Goal: Transaction & Acquisition: Purchase product/service

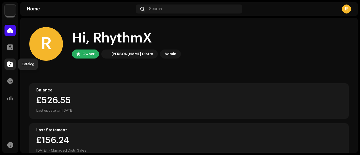
click at [12, 68] on div at bounding box center [9, 63] width 11 height 11
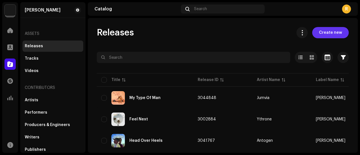
click at [327, 32] on span "Create new" at bounding box center [330, 32] width 23 height 11
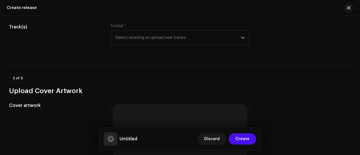
scroll to position [67, 0]
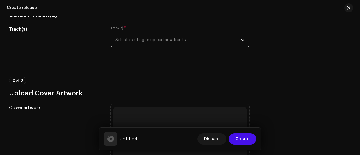
click at [135, 42] on span "Select existing or upload new tracks" at bounding box center [177, 40] width 125 height 14
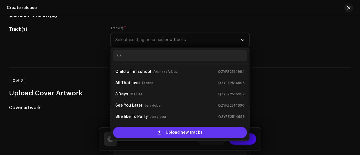
scroll to position [9, 0]
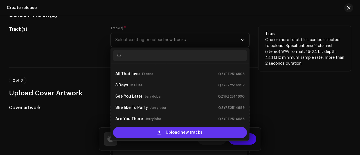
click at [186, 130] on span "Upload new tracks" at bounding box center [184, 132] width 37 height 11
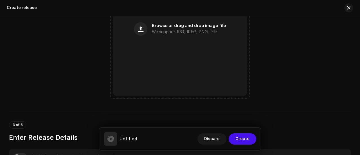
scroll to position [255, 0]
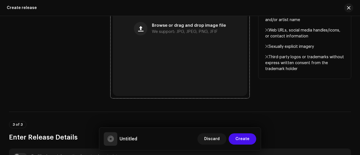
click at [173, 59] on div "Browse or drag and drop image file We support: JPG, JPEG, PNG, JFIF" at bounding box center [180, 28] width 134 height 134
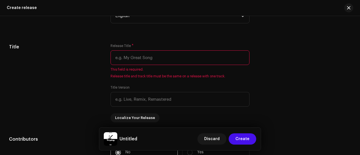
scroll to position [506, 0]
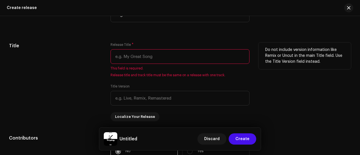
click at [139, 61] on input "text" at bounding box center [179, 56] width 139 height 15
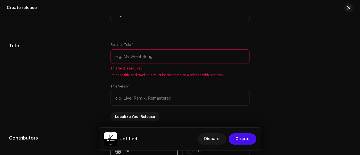
paste input "Trying"
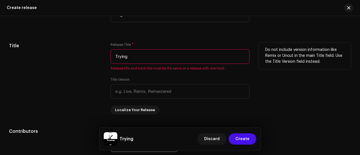
type input "Trying"
click at [94, 48] on h5 "Title" at bounding box center [55, 45] width 93 height 7
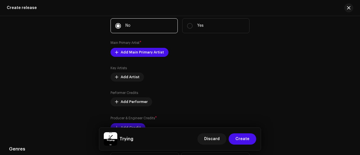
scroll to position [624, 0]
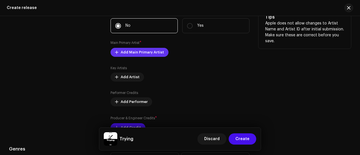
click at [134, 52] on span "Add Main Primary Artist" at bounding box center [142, 52] width 43 height 11
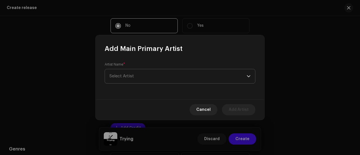
click at [160, 76] on span "Select Artist" at bounding box center [177, 76] width 137 height 14
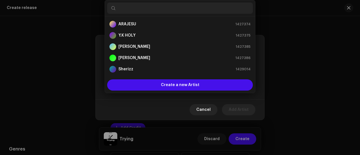
paste input "Ayanfe Lomo"
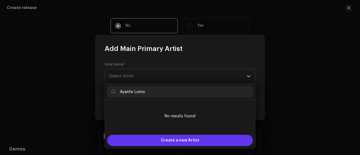
type input "Ayanfe Lomo"
click at [157, 138] on div "Create a new Artist" at bounding box center [180, 140] width 146 height 11
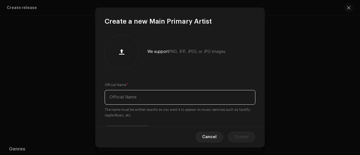
click at [123, 95] on input "text" at bounding box center [180, 97] width 151 height 15
paste input "Ayanfe Lomo"
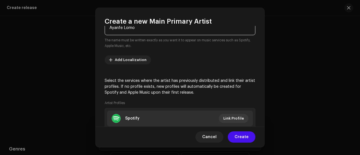
scroll to position [123, 0]
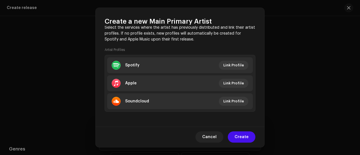
type input "Ayanfe Lomo"
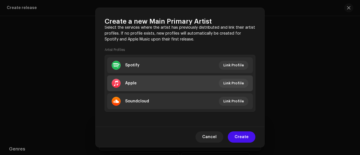
click at [155, 80] on li "Apple Link Profile" at bounding box center [180, 83] width 146 height 16
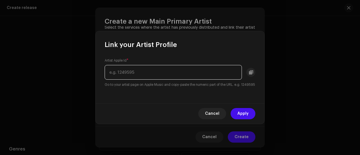
paste input "1765727286"
type input "1765727286"
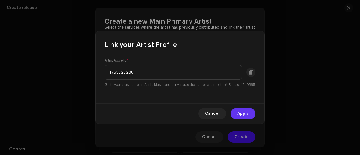
click at [246, 116] on span "Apply" at bounding box center [242, 113] width 11 height 11
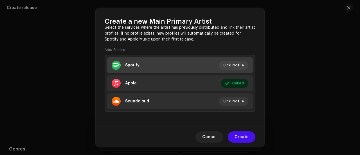
click at [163, 62] on li "Spotify Link Profile" at bounding box center [180, 65] width 146 height 16
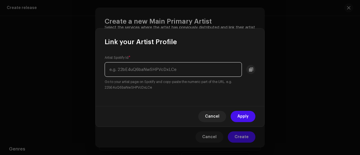
paste input "7i24ZhhNdgtEeVGBv2FjNz"
type input "7i24ZhhNdgtEeVGBv2FjNz"
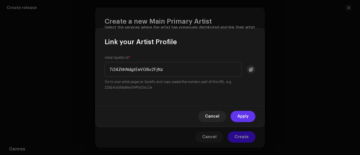
click at [246, 116] on span "Apply" at bounding box center [242, 116] width 11 height 11
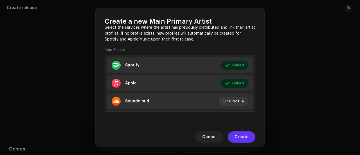
click at [244, 134] on span "Create" at bounding box center [241, 136] width 14 height 11
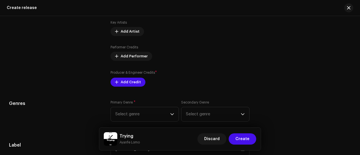
scroll to position [679, 0]
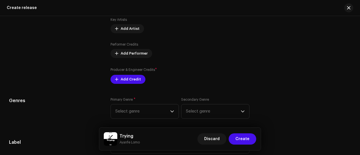
click at [130, 75] on div "Producer & Engineer Credits * Add Credit" at bounding box center [179, 75] width 139 height 17
click at [130, 76] on span "Add Credit" at bounding box center [131, 79] width 20 height 11
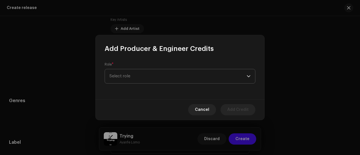
click at [136, 76] on span "Select role" at bounding box center [177, 76] width 137 height 14
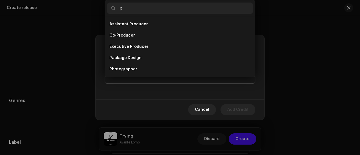
scroll to position [9, 0]
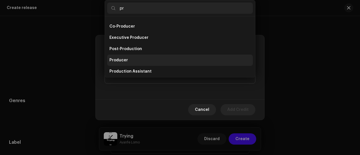
type input "pr"
click at [123, 61] on span "Producer" at bounding box center [118, 60] width 19 height 6
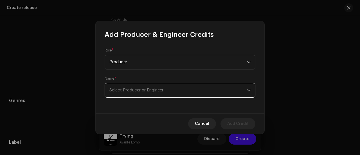
click at [115, 90] on span "Select Producer or Engineer" at bounding box center [136, 90] width 54 height 4
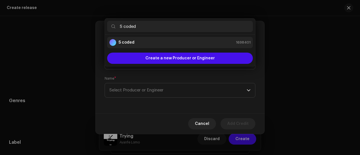
type input "S coded"
click at [132, 41] on strong "S coded" at bounding box center [126, 43] width 16 height 6
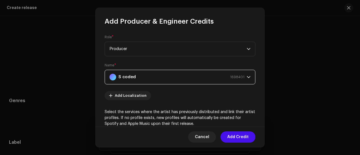
scroll to position [109, 0]
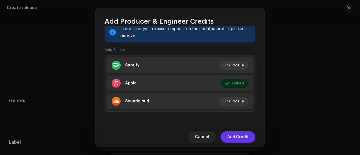
click at [239, 141] on span "Add Credit" at bounding box center [237, 136] width 21 height 11
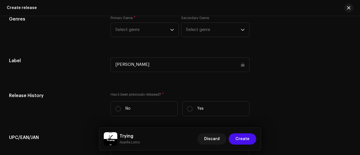
scroll to position [784, 0]
click at [121, 30] on span "Select genre" at bounding box center [142, 29] width 55 height 14
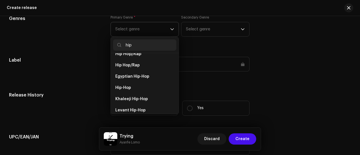
scroll to position [57, 0]
type input "hip"
click at [131, 82] on li "Hip-Hop" at bounding box center [144, 87] width 63 height 11
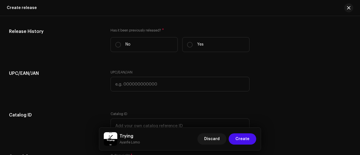
scroll to position [851, 0]
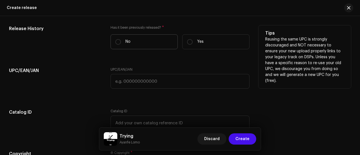
click at [138, 39] on label "No" at bounding box center [143, 41] width 67 height 15
click at [121, 39] on input "No" at bounding box center [118, 42] width 6 height 6
radio input "true"
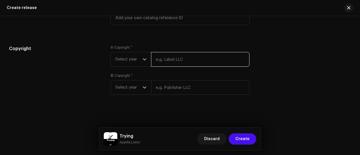
click at [181, 60] on input "text" at bounding box center [200, 59] width 98 height 15
paste input "Ayanfe Lomo"
type input "Ayanfe Lomo"
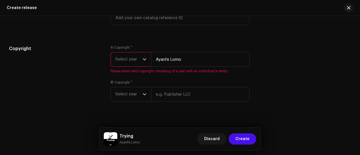
click at [128, 57] on span "Select year" at bounding box center [128, 59] width 27 height 14
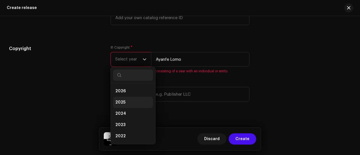
click at [119, 100] on span "2025" at bounding box center [120, 103] width 10 height 6
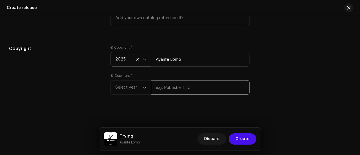
click at [163, 89] on input "text" at bounding box center [200, 87] width 98 height 15
paste input "Ayanfe Lomo"
type input "Ayanfe Lomo"
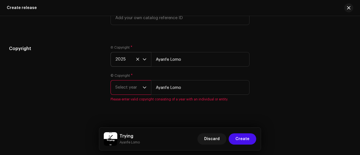
click at [129, 84] on span "Select year" at bounding box center [128, 87] width 27 height 14
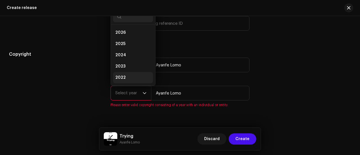
scroll to position [9, 0]
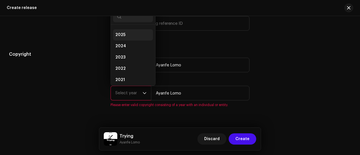
click at [121, 37] on li "2025" at bounding box center [133, 34] width 40 height 11
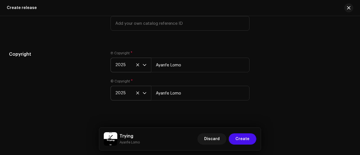
click at [87, 64] on div "Copyright" at bounding box center [55, 79] width 93 height 56
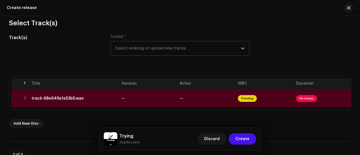
scroll to position [57, 0]
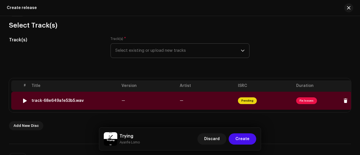
click at [129, 94] on td "—" at bounding box center [148, 101] width 58 height 18
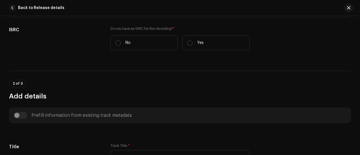
scroll to position [143, 0]
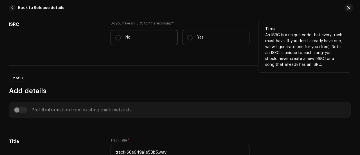
click at [129, 39] on p "No" at bounding box center [127, 38] width 5 height 6
click at [121, 39] on input "No" at bounding box center [118, 38] width 6 height 6
radio input "true"
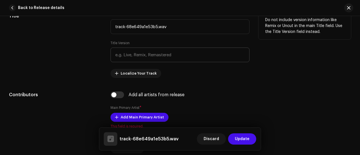
scroll to position [284, 0]
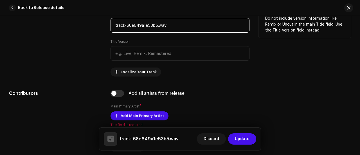
click at [173, 26] on input "track-68e649a1e53b5.wav" at bounding box center [179, 25] width 139 height 15
paste input "Trying"
type input "Trying"
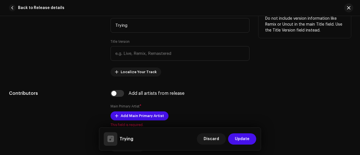
click at [49, 49] on div "Title" at bounding box center [55, 43] width 93 height 65
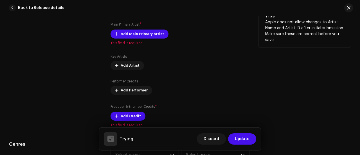
scroll to position [369, 0]
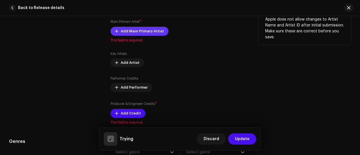
click at [122, 31] on span "Add Main Primary Artist" at bounding box center [142, 31] width 43 height 11
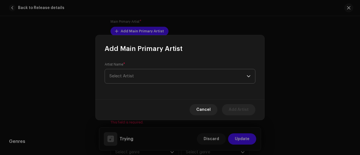
click at [132, 76] on span "Select Artist" at bounding box center [121, 76] width 24 height 4
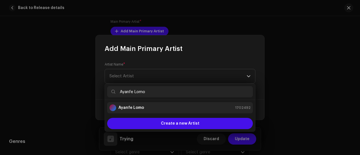
type input "Ayanfe Lomo"
click at [147, 106] on div "Ayanfe Lomo 1702492" at bounding box center [179, 107] width 141 height 7
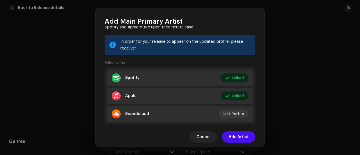
scroll to position [81, 0]
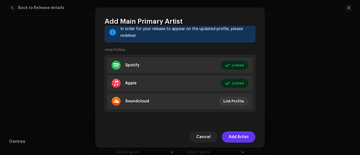
click at [238, 135] on span "Add Artist" at bounding box center [239, 136] width 20 height 11
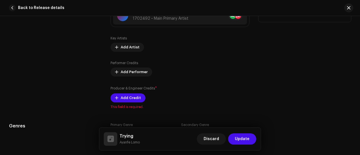
scroll to position [392, 0]
click at [127, 92] on span "Add Credit" at bounding box center [131, 97] width 20 height 11
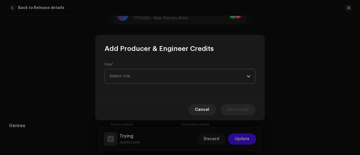
click at [133, 77] on span "Select role" at bounding box center [177, 76] width 137 height 14
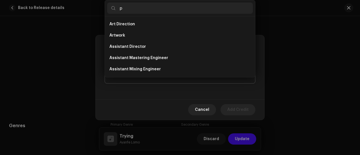
scroll to position [9, 0]
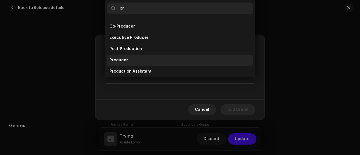
type input "pr"
click at [118, 59] on span "Producer" at bounding box center [118, 60] width 19 height 6
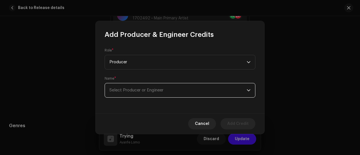
click at [125, 89] on span "Select Producer or Engineer" at bounding box center [136, 90] width 54 height 4
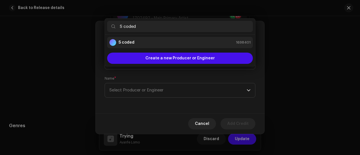
type input "S coded"
click at [137, 43] on div "S coded 1698401" at bounding box center [179, 42] width 141 height 7
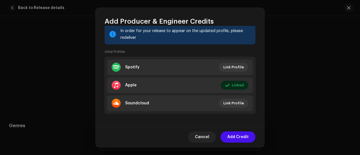
scroll to position [109, 0]
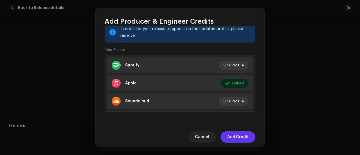
click at [245, 135] on span "Add Credit" at bounding box center [237, 136] width 21 height 11
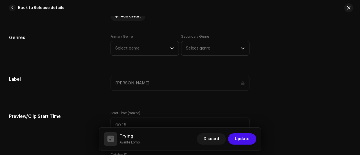
scroll to position [498, 0]
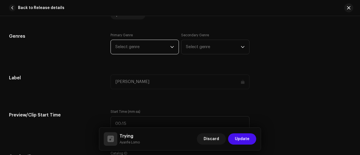
click at [125, 44] on span "Select genre" at bounding box center [142, 47] width 55 height 14
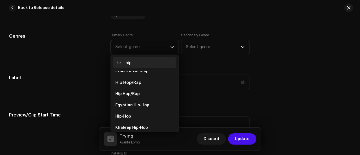
scroll to position [51, 0]
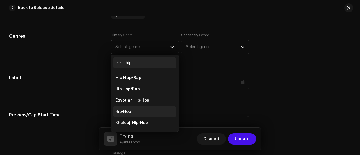
type input "hip"
click at [126, 109] on span "Hip-Hop" at bounding box center [123, 112] width 16 height 6
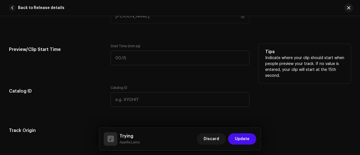
scroll to position [564, 0]
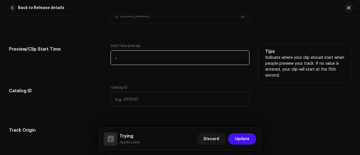
click at [120, 55] on input ":" at bounding box center [179, 57] width 139 height 15
type input "00:20"
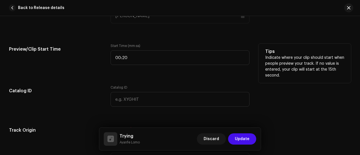
click at [109, 67] on div "Preview/Clip Start Time Start Time (mm:ss) 00:20 Tips Indicate where your clip …" at bounding box center [180, 58] width 342 height 28
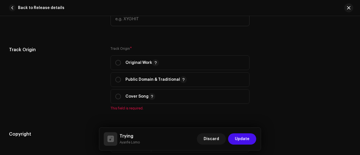
scroll to position [646, 0]
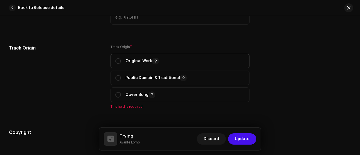
click at [122, 60] on div "Original Work" at bounding box center [137, 61] width 44 height 7
radio input "true"
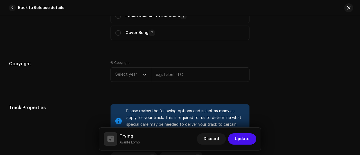
scroll to position [708, 0]
click at [159, 71] on input "text" at bounding box center [200, 74] width 98 height 15
paste input "Ayanfe Lomo"
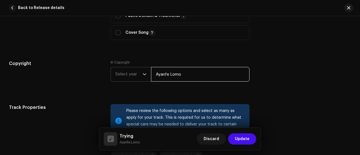
type input "Ayanfe Lomo"
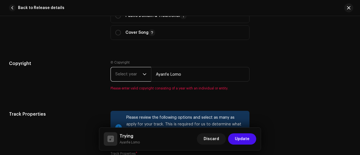
click at [131, 75] on span "Select year" at bounding box center [128, 74] width 27 height 14
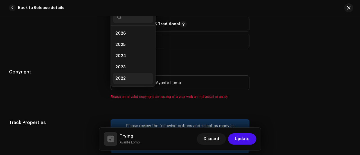
scroll to position [9, 0]
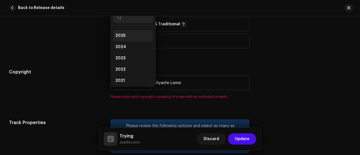
click at [119, 34] on span "2025" at bounding box center [120, 36] width 10 height 6
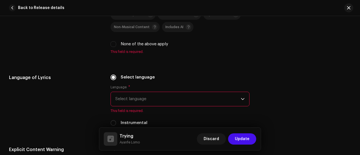
scroll to position [863, 0]
click at [113, 41] on input "None of the above apply" at bounding box center [113, 44] width 6 height 6
checkbox input "true"
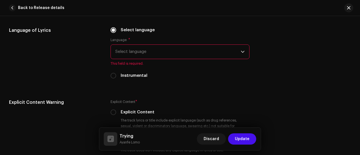
scroll to position [903, 0]
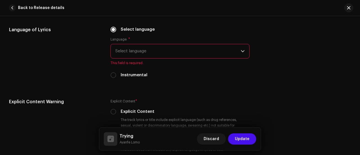
click at [137, 44] on span "Select language" at bounding box center [177, 51] width 125 height 14
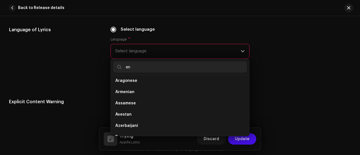
scroll to position [0, 0]
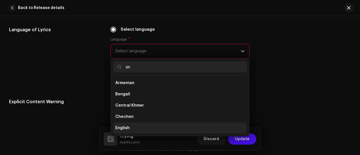
type input "en"
click at [124, 125] on span "English" at bounding box center [122, 128] width 14 height 6
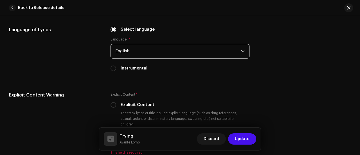
click at [94, 67] on div "Language of Lyrics" at bounding box center [55, 52] width 93 height 52
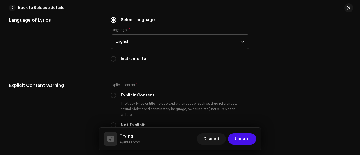
scroll to position [913, 0]
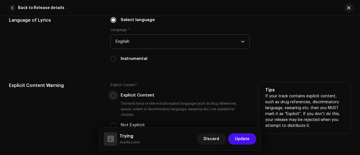
click at [111, 93] on input "Explicit Content" at bounding box center [113, 96] width 6 height 6
radio input "true"
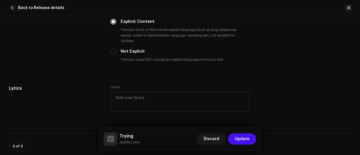
scroll to position [1136, 0]
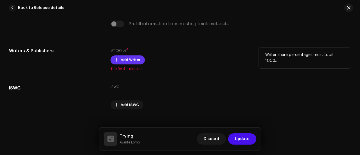
click at [124, 54] on span "Add Writer" at bounding box center [131, 59] width 20 height 11
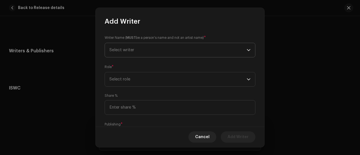
click at [127, 51] on span "Select writer" at bounding box center [121, 50] width 25 height 4
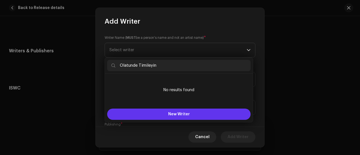
type input "Olatunde Timileyin"
click at [146, 111] on button "New Writer" at bounding box center [178, 114] width 143 height 11
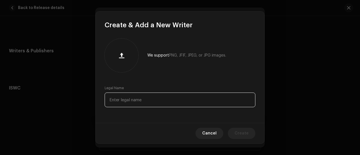
click at [136, 103] on input "text" at bounding box center [180, 100] width 151 height 15
paste input "Olatunde Timileyin"
type input "Olatunde Timileyin"
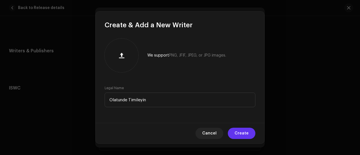
click at [239, 130] on span "Create" at bounding box center [241, 133] width 14 height 11
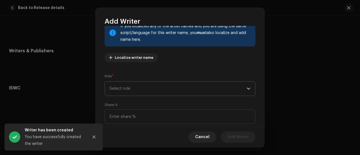
scroll to position [84, 0]
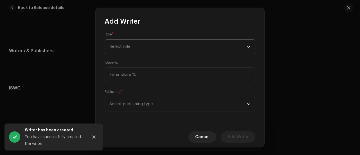
click at [139, 49] on span "Select role" at bounding box center [177, 47] width 137 height 14
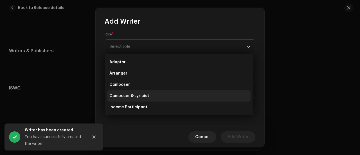
click at [139, 95] on span "Composer & Lyricist" at bounding box center [129, 96] width 40 height 6
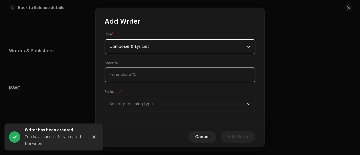
click at [125, 73] on input at bounding box center [180, 74] width 151 height 15
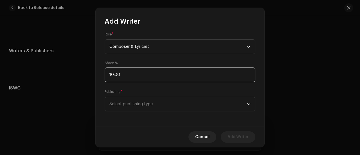
type input "100.00"
click at [141, 106] on span "Select publishing type" at bounding box center [177, 104] width 137 height 14
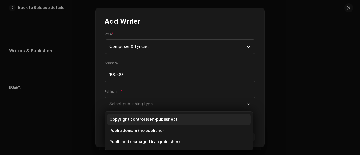
click at [149, 119] on span "Copyright control (self-published)" at bounding box center [142, 120] width 67 height 6
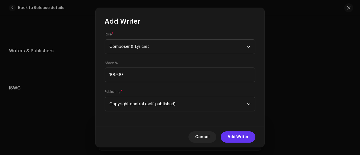
click at [250, 138] on button "Add Writer" at bounding box center [238, 136] width 35 height 11
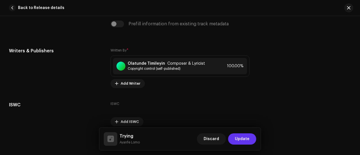
click at [248, 139] on span "Update" at bounding box center [242, 138] width 15 height 11
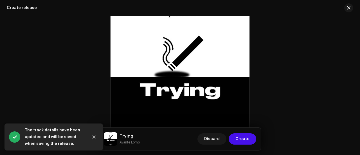
scroll to position [229, 0]
click at [241, 137] on span "Create" at bounding box center [242, 138] width 14 height 11
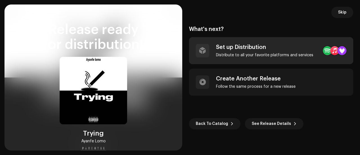
click at [265, 48] on div "Set up Distribution" at bounding box center [264, 47] width 97 height 7
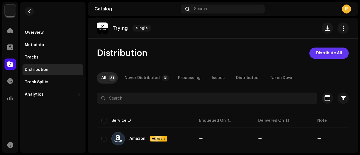
click at [321, 50] on span "Distribute All" at bounding box center [329, 53] width 26 height 11
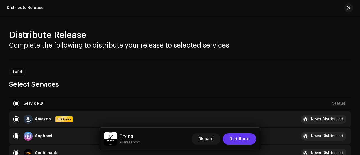
click at [245, 138] on span "Distribute" at bounding box center [239, 138] width 20 height 11
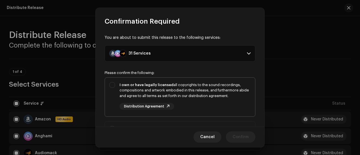
click at [163, 90] on div "I own or have legally licensed all copyrights to the sound recordings, composit…" at bounding box center [184, 90] width 131 height 17
checkbox input "true"
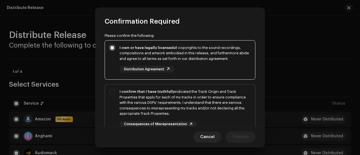
click at [148, 98] on div "I confirm that I have truthfully indicated the Track Origin and Track Propertie…" at bounding box center [184, 103] width 131 height 28
checkbox input "true"
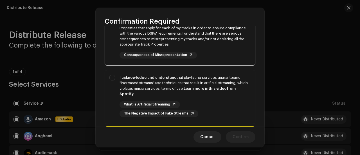
scroll to position [109, 0]
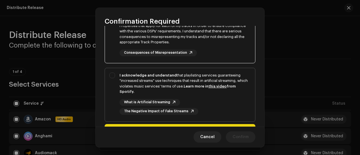
click at [134, 76] on strong "I acknowledge and understand" at bounding box center [147, 75] width 57 height 4
checkbox input "true"
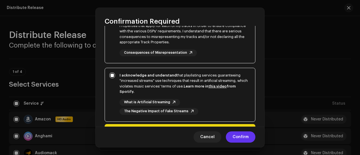
click at [247, 138] on span "Confirm" at bounding box center [241, 136] width 16 height 11
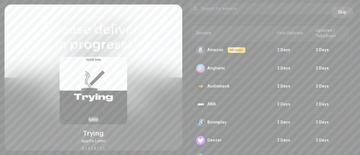
click at [339, 17] on span "Skip" at bounding box center [342, 12] width 8 height 11
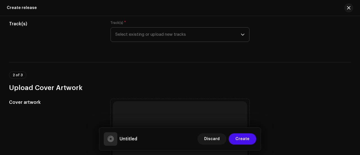
scroll to position [73, 0]
click at [171, 37] on span "Select existing or upload new tracks" at bounding box center [177, 34] width 125 height 14
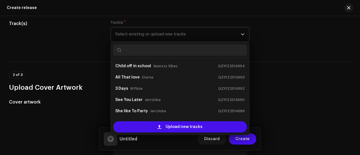
scroll to position [9, 0]
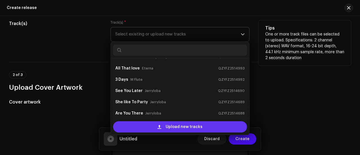
click at [171, 123] on span "Upload new tracks" at bounding box center [184, 126] width 37 height 11
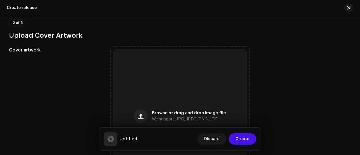
scroll to position [197, 0]
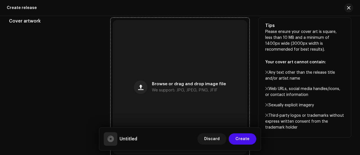
click at [187, 75] on div "Browse or drag and drop image file We support: JPG, JPEG, PNG, JFIF" at bounding box center [180, 87] width 134 height 134
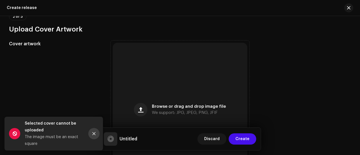
scroll to position [219, 0]
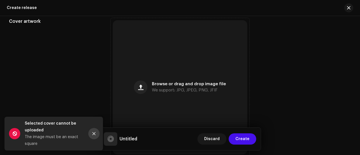
click at [93, 133] on icon "Close" at bounding box center [94, 133] width 3 height 3
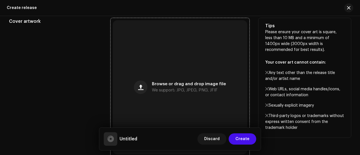
click at [175, 69] on div "Browse or drag and drop image file We support: JPG, JPEG, PNG, JFIF" at bounding box center [180, 87] width 134 height 134
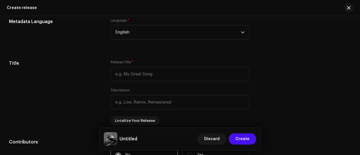
scroll to position [489, 0]
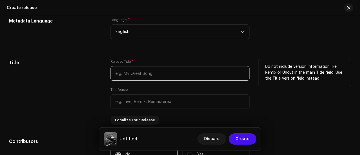
click at [125, 71] on input "text" at bounding box center [179, 73] width 139 height 15
paste input "GIRL GONE BAD"
type input "GIRL GONE BAD"
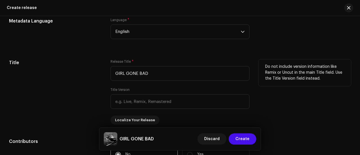
click at [73, 84] on div "Title" at bounding box center [55, 91] width 93 height 65
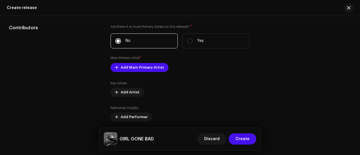
scroll to position [605, 0]
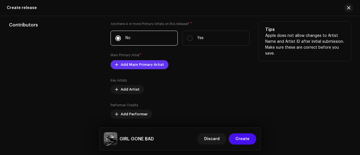
click at [130, 68] on span "Add Main Primary Artist" at bounding box center [142, 64] width 43 height 11
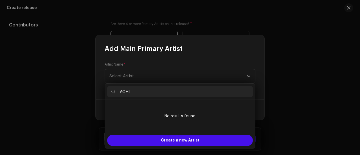
click at [118, 89] on input "ACHI" at bounding box center [180, 91] width 146 height 11
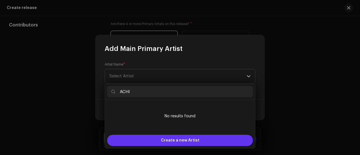
type input "ACHI"
click at [141, 141] on div "Create a new Artist" at bounding box center [180, 140] width 146 height 11
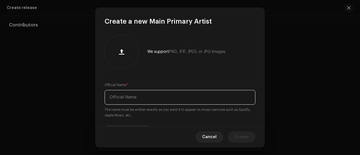
click at [125, 98] on input "text" at bounding box center [180, 97] width 151 height 15
paste input "ACHI"
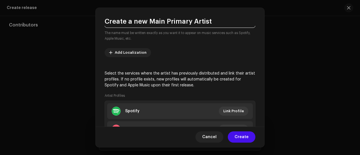
scroll to position [123, 0]
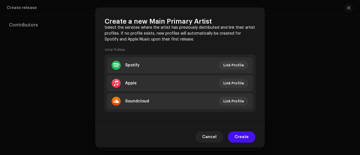
type input "ACHI"
click at [239, 138] on span "Create" at bounding box center [241, 136] width 14 height 11
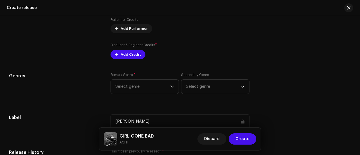
scroll to position [703, 0]
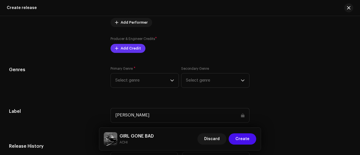
click at [122, 46] on span "Add Credit" at bounding box center [131, 48] width 20 height 11
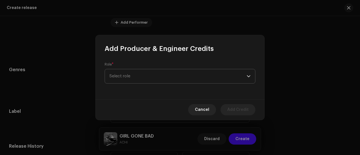
click at [126, 76] on span "Select role" at bounding box center [177, 76] width 137 height 14
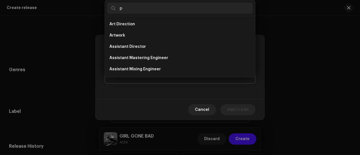
scroll to position [9, 0]
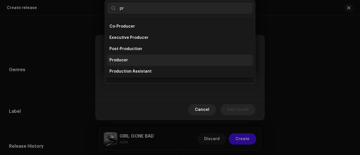
type input "pr"
click at [111, 57] on li "Producer" at bounding box center [180, 60] width 146 height 11
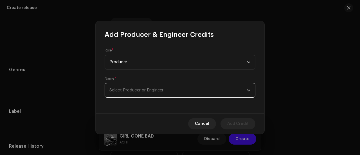
click at [126, 84] on span "Select Producer or Engineer" at bounding box center [177, 90] width 137 height 14
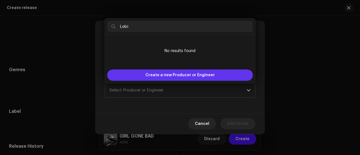
type input "Lobi"
click at [136, 76] on div "Create a new Producer or Engineer" at bounding box center [180, 74] width 146 height 11
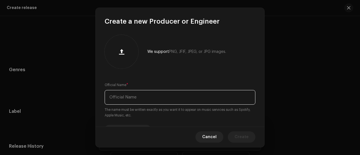
click at [128, 97] on input "text" at bounding box center [180, 97] width 151 height 15
paste input "Lobi"
type input "Lobi"
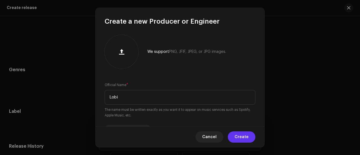
click at [237, 134] on span "Create" at bounding box center [241, 136] width 14 height 11
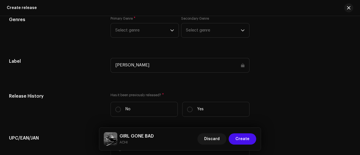
scroll to position [776, 0]
click at [115, 29] on span "Select genre" at bounding box center [142, 31] width 55 height 14
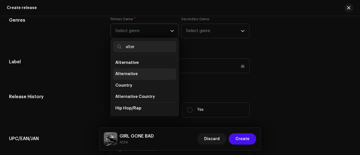
type input "alter"
click at [123, 74] on span "Alternative" at bounding box center [126, 74] width 22 height 6
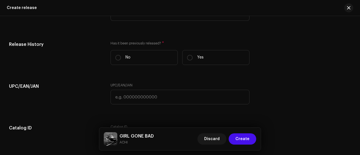
scroll to position [830, 0]
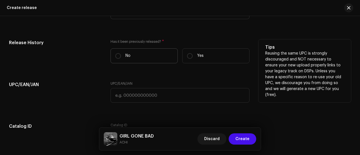
click at [124, 57] on label "No" at bounding box center [143, 55] width 67 height 15
click at [121, 57] on input "No" at bounding box center [118, 56] width 6 height 6
radio input "true"
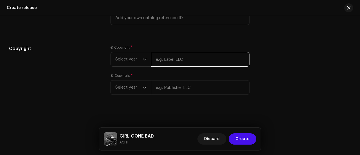
click at [159, 61] on input "text" at bounding box center [200, 59] width 98 height 15
paste input "ACHI"
type input "ACHI"
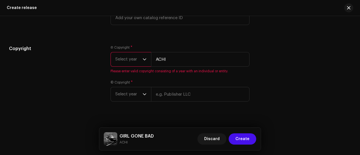
click at [130, 58] on span "Select year" at bounding box center [128, 59] width 27 height 14
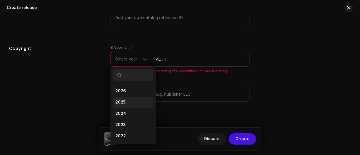
click at [118, 101] on span "2025" at bounding box center [120, 103] width 10 height 6
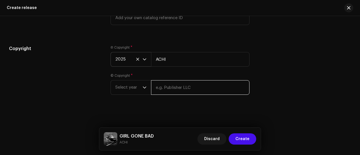
click at [188, 83] on input "text" at bounding box center [200, 87] width 98 height 15
paste input "ACHI"
type input "ACHI"
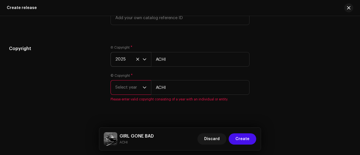
click at [127, 89] on span "Select year" at bounding box center [128, 87] width 27 height 14
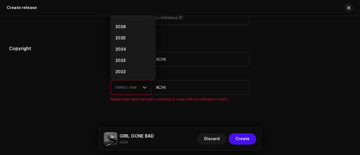
scroll to position [9, 0]
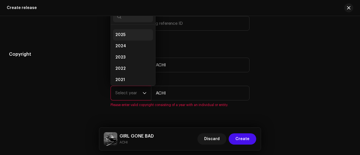
click at [124, 35] on span "2025" at bounding box center [120, 35] width 10 height 6
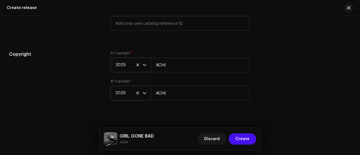
click at [92, 55] on h5 "Copyright" at bounding box center [55, 54] width 93 height 7
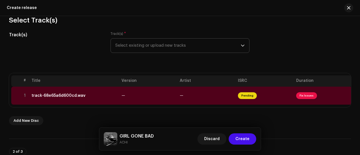
scroll to position [61, 0]
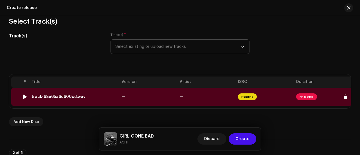
click at [132, 98] on td "—" at bounding box center [148, 97] width 58 height 18
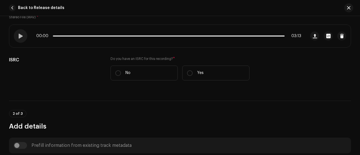
scroll to position [108, 0]
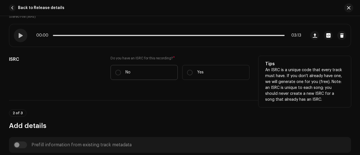
click at [137, 75] on label "No" at bounding box center [143, 72] width 67 height 15
click at [121, 75] on input "No" at bounding box center [118, 73] width 6 height 6
radio input "true"
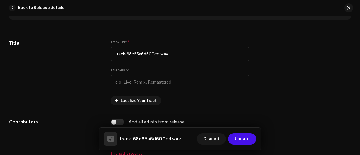
scroll to position [272, 0]
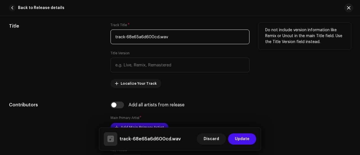
click at [179, 41] on input "track-68e65a6d600cd.wav" at bounding box center [179, 37] width 139 height 15
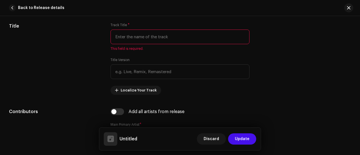
paste input "GIRL GONE BAD"
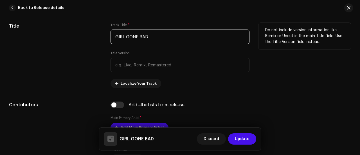
type input "GIRL GONE BAD"
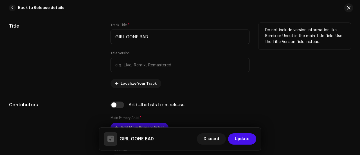
click at [84, 36] on div "Title" at bounding box center [55, 55] width 93 height 65
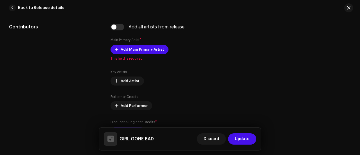
scroll to position [351, 0]
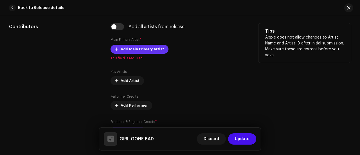
click at [125, 49] on span "Add Main Primary Artist" at bounding box center [142, 49] width 43 height 11
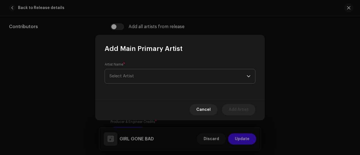
click at [120, 80] on span "Select Artist" at bounding box center [177, 76] width 137 height 14
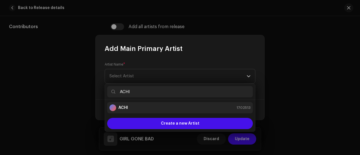
type input "ACHI"
click at [137, 111] on li "ACHI 1702513" at bounding box center [180, 107] width 146 height 11
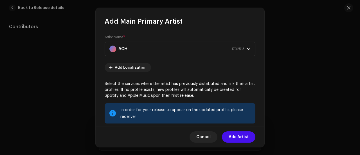
scroll to position [81, 0]
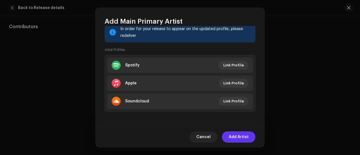
click at [241, 136] on span "Add Artist" at bounding box center [239, 136] width 20 height 11
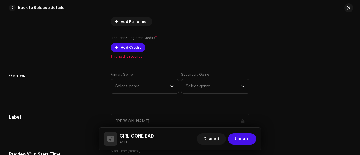
scroll to position [442, 0]
click at [128, 48] on span "Add Credit" at bounding box center [131, 47] width 20 height 11
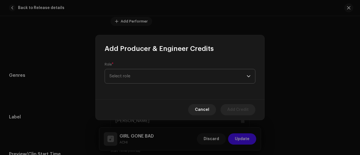
click at [140, 78] on span "Select role" at bounding box center [177, 76] width 137 height 14
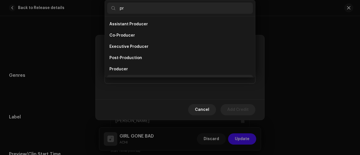
scroll to position [9, 0]
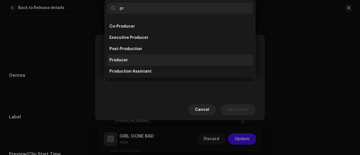
type input "pr"
click at [121, 57] on li "Producer" at bounding box center [180, 60] width 146 height 11
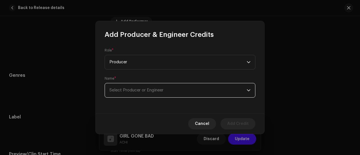
click at [130, 90] on span "Select Producer or Engineer" at bounding box center [136, 90] width 54 height 4
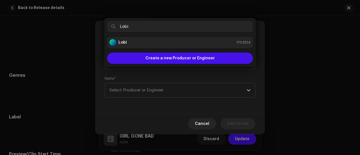
type input "Lobi"
click at [139, 45] on div "Lobi 1702514" at bounding box center [179, 42] width 141 height 7
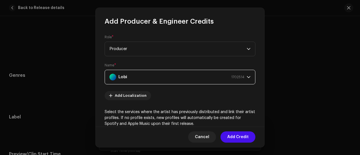
scroll to position [109, 0]
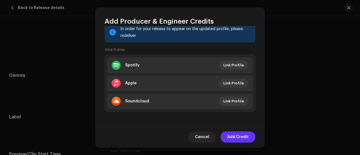
click at [235, 132] on span "Add Credit" at bounding box center [237, 136] width 21 height 11
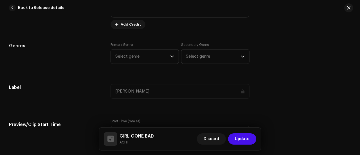
scroll to position [505, 0]
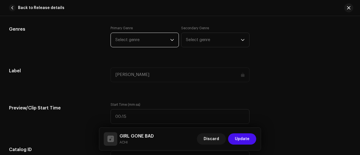
click at [143, 36] on span "Select genre" at bounding box center [142, 40] width 55 height 14
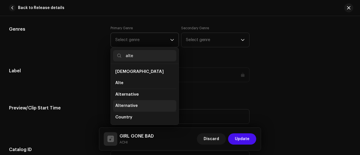
type input "alte"
click at [124, 103] on span "Alternative" at bounding box center [126, 106] width 22 height 6
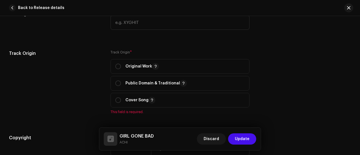
scroll to position [641, 0]
click at [133, 61] on span "Original Work" at bounding box center [179, 66] width 129 height 14
radio input "true"
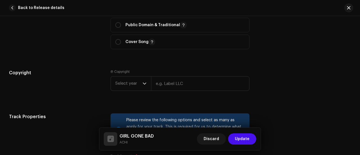
scroll to position [700, 0]
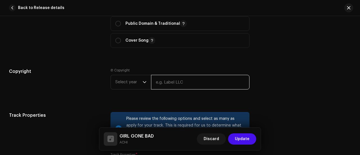
click at [160, 76] on input "text" at bounding box center [200, 82] width 98 height 15
paste input "ACHI"
type input "ACHI"
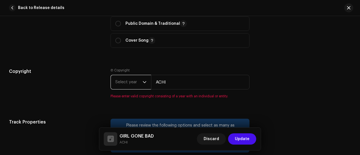
click at [124, 81] on span "Select year" at bounding box center [128, 82] width 27 height 14
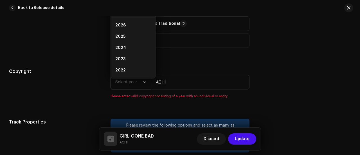
scroll to position [692, 0]
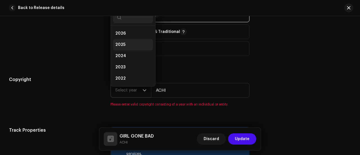
click at [119, 39] on li "2025" at bounding box center [133, 44] width 40 height 11
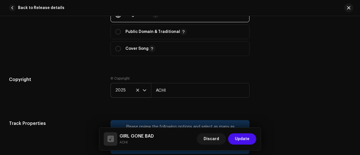
click at [94, 53] on div "Track Origin" at bounding box center [55, 31] width 93 height 64
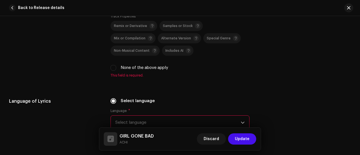
scroll to position [839, 0]
click at [114, 64] on input "None of the above apply" at bounding box center [113, 67] width 6 height 6
checkbox input "true"
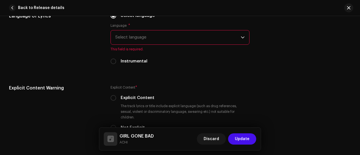
scroll to position [917, 0]
click at [127, 33] on span "Select language" at bounding box center [177, 37] width 125 height 14
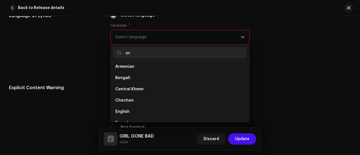
scroll to position [0, 0]
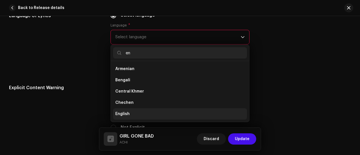
type input "en"
click at [121, 108] on li "English" at bounding box center [180, 113] width 134 height 11
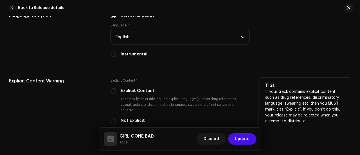
click at [89, 84] on div "Explicit Content Warning" at bounding box center [55, 113] width 93 height 70
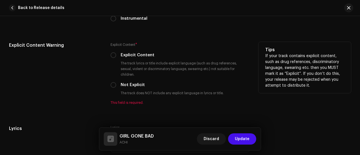
scroll to position [956, 0]
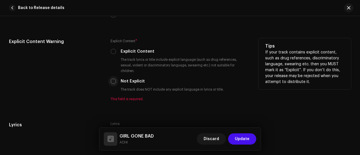
click at [111, 78] on input "Not Explicit" at bounding box center [113, 81] width 6 height 6
radio input "true"
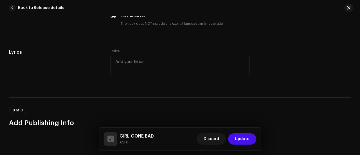
scroll to position [1023, 0]
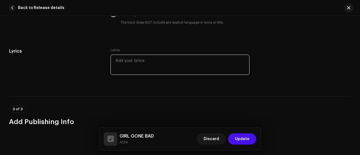
click at [125, 55] on textarea at bounding box center [179, 65] width 139 height 20
paste textarea "Murder scene Been reminiscing what you did to me Ecstasy how it feel to me Push…"
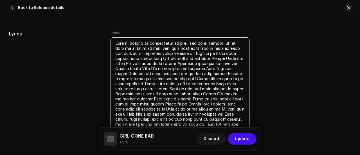
scroll to position [1039, 0]
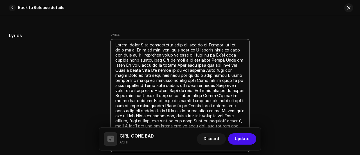
drag, startPoint x: 130, startPoint y: 58, endPoint x: 116, endPoint y: 58, distance: 13.8
click at [116, 58] on textarea at bounding box center [179, 95] width 139 height 113
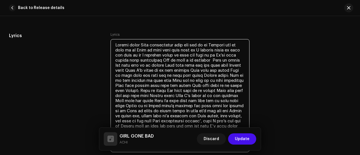
drag, startPoint x: 193, startPoint y: 80, endPoint x: 179, endPoint y: 82, distance: 14.7
click at [179, 82] on textarea at bounding box center [179, 95] width 139 height 113
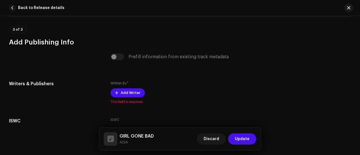
scroll to position [1197, 0]
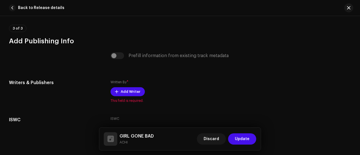
type textarea "Murder scene Been reminiscing what you did to me Ecstasy how it feel to me Push…"
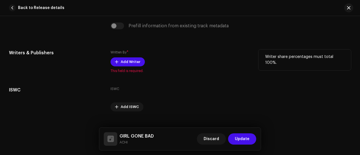
scroll to position [1229, 0]
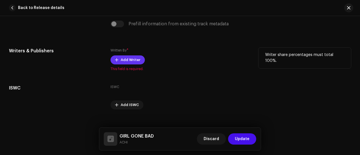
click at [125, 54] on span "Add Writer" at bounding box center [131, 59] width 20 height 11
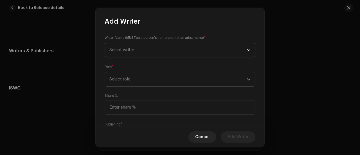
click at [130, 57] on span "Select writer" at bounding box center [177, 50] width 137 height 14
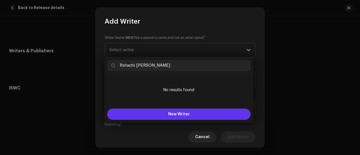
type input "Rotachi Philip"
click at [142, 115] on button "New Writer" at bounding box center [178, 114] width 143 height 11
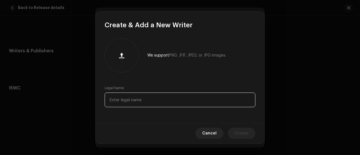
click at [125, 97] on input "text" at bounding box center [180, 100] width 151 height 15
paste input "Rotachi Philip"
type input "Rotachi Philip"
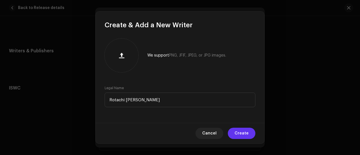
click at [246, 134] on span "Create" at bounding box center [241, 133] width 14 height 11
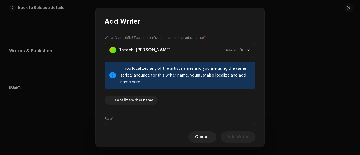
drag, startPoint x: 200, startPoint y: 90, endPoint x: 212, endPoint y: 87, distance: 12.0
click at [212, 87] on div "Writer Name ( MUST be a person's name and not an artist name) * Rotachi Philip …" at bounding box center [180, 72] width 151 height 74
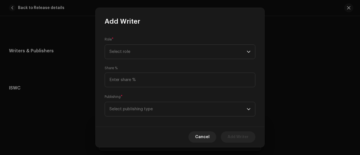
scroll to position [81, 0]
click at [164, 49] on span "Select role" at bounding box center [177, 50] width 137 height 14
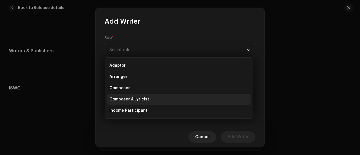
click at [141, 96] on span "Composer & Lyricist" at bounding box center [129, 99] width 40 height 6
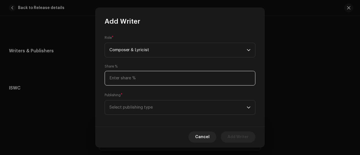
click at [122, 80] on input at bounding box center [180, 78] width 151 height 15
type input "100.00"
click at [135, 105] on span "Select publishing type" at bounding box center [177, 107] width 137 height 14
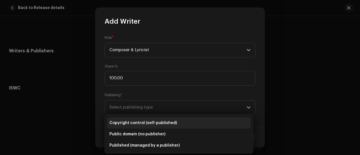
click at [155, 120] on span "Copyright control (self-published)" at bounding box center [142, 123] width 67 height 6
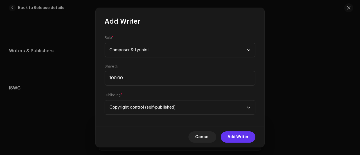
click at [235, 140] on span "Add Writer" at bounding box center [237, 136] width 21 height 11
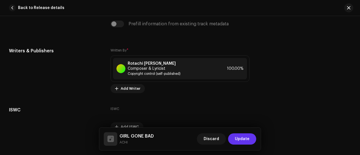
click at [242, 137] on span "Update" at bounding box center [242, 138] width 15 height 11
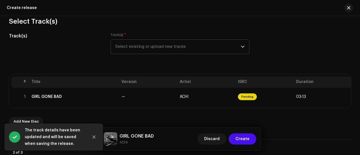
click at [242, 137] on span "Create" at bounding box center [242, 138] width 14 height 11
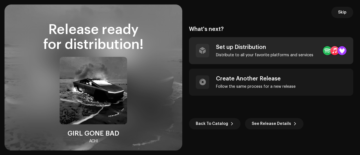
click at [232, 46] on div "Set up Distribution" at bounding box center [264, 47] width 97 height 7
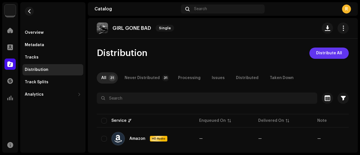
click at [319, 53] on span "Distribute All" at bounding box center [329, 53] width 26 height 11
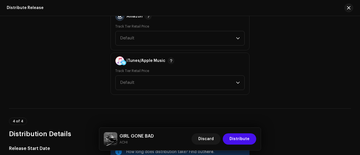
scroll to position [989, 0]
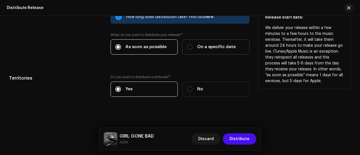
click at [197, 44] on span "On a specific date" at bounding box center [216, 47] width 39 height 6
click at [193, 44] on input "On a specific date" at bounding box center [190, 47] width 6 height 6
radio input "true"
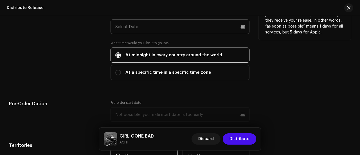
scroll to position [1038, 0]
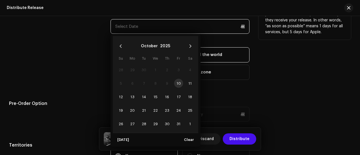
click at [153, 26] on input "text" at bounding box center [179, 26] width 139 height 15
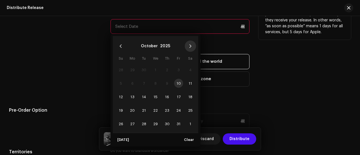
click at [187, 42] on button "Next Month" at bounding box center [190, 45] width 11 height 11
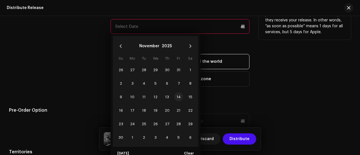
click at [177, 94] on span "14" at bounding box center [178, 96] width 9 height 9
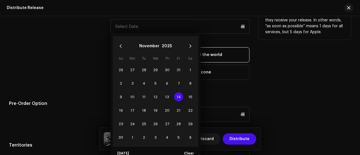
type input "11/14/2025"
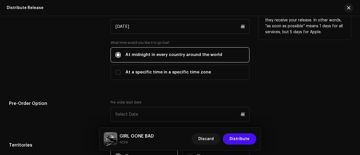
click at [106, 65] on div "Release Start Date How long does distribution take? Find out here . When do you…" at bounding box center [180, 23] width 342 height 125
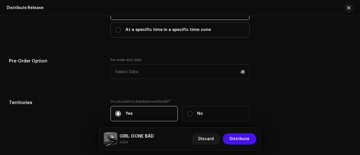
scroll to position [1105, 0]
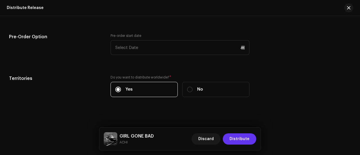
click at [242, 139] on span "Distribute" at bounding box center [239, 138] width 20 height 11
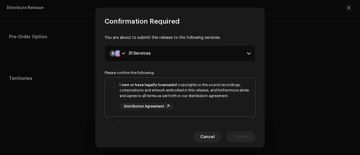
click at [172, 93] on div "I own or have legally licensed all copyrights to the sound recordings, composit…" at bounding box center [184, 90] width 131 height 17
checkbox input "true"
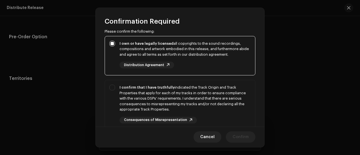
scroll to position [44, 0]
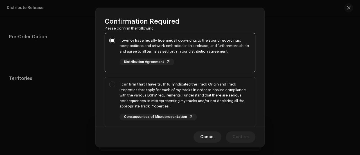
click at [164, 94] on div "I confirm that I have truthfully indicated the Track Origin and Track Propertie…" at bounding box center [184, 96] width 131 height 28
checkbox input "true"
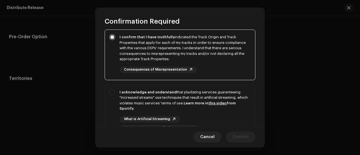
scroll to position [93, 0]
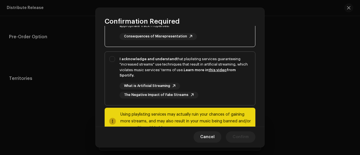
click at [188, 71] on strong "Learn more in this video from Spotify." at bounding box center [177, 72] width 116 height 9
checkbox input "true"
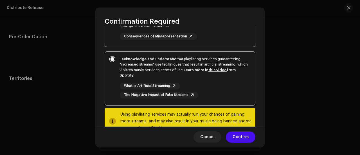
scroll to position [142, 0]
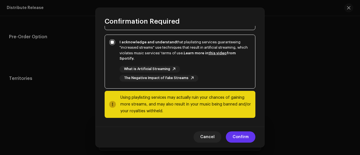
click at [238, 136] on span "Confirm" at bounding box center [241, 136] width 16 height 11
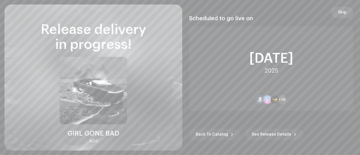
click at [342, 16] on span "Skip" at bounding box center [342, 12] width 8 height 11
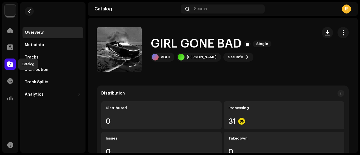
click at [11, 63] on span at bounding box center [10, 64] width 6 height 4
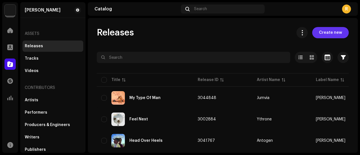
click at [316, 32] on button "Create new" at bounding box center [330, 32] width 37 height 11
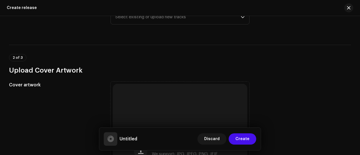
scroll to position [88, 0]
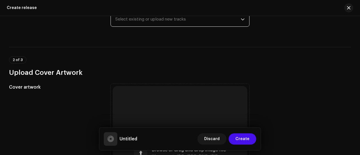
click at [151, 21] on span "Select existing or upload new tracks" at bounding box center [177, 19] width 125 height 14
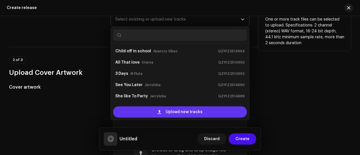
scroll to position [9, 0]
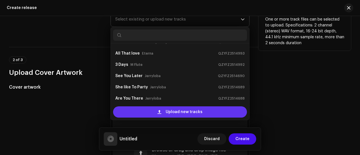
click at [161, 109] on div "Upload new tracks" at bounding box center [180, 111] width 134 height 11
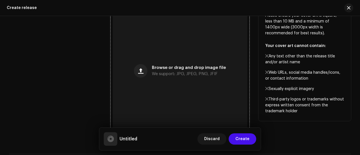
scroll to position [213, 0]
click at [163, 56] on div "Browse or drag and drop image file We support: JPG, JPEG, PNG, JFIF" at bounding box center [180, 70] width 134 height 134
click at [174, 57] on div "Browse or drag and drop image file We support: JPG, JPEG, PNG, JFIF" at bounding box center [180, 70] width 134 height 134
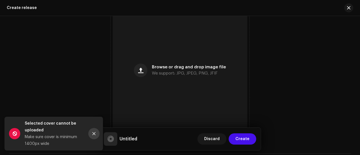
click at [92, 131] on button "Close" at bounding box center [93, 133] width 11 height 11
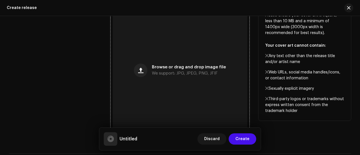
click at [174, 41] on div "Browse or drag and drop image file We support: JPG, JPEG, PNG, JFIF" at bounding box center [180, 70] width 134 height 134
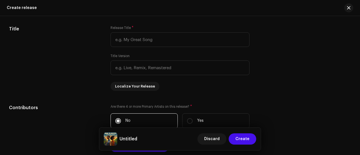
scroll to position [526, 0]
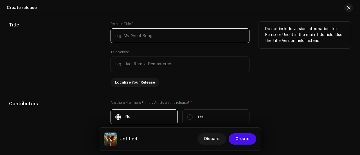
click at [150, 35] on input "text" at bounding box center [179, 35] width 139 height 15
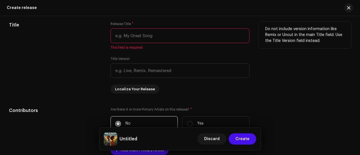
paste input "Road to success"
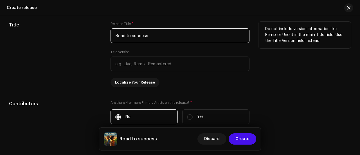
click at [127, 37] on input "Road to success" at bounding box center [179, 35] width 139 height 15
click at [135, 37] on input "Road To success" at bounding box center [179, 35] width 139 height 15
click at [133, 37] on input "Road To success" at bounding box center [179, 35] width 139 height 15
type input "Road To Success"
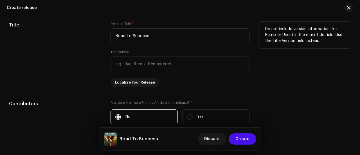
click at [85, 55] on div "Title" at bounding box center [55, 54] width 93 height 65
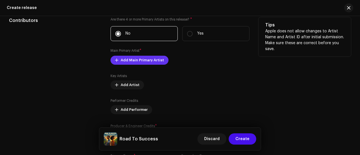
scroll to position [611, 0]
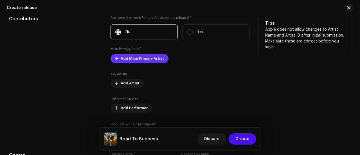
click at [126, 62] on span "Add Main Primary Artist" at bounding box center [142, 58] width 43 height 11
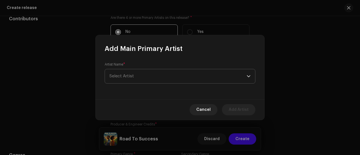
click at [142, 76] on span "Select Artist" at bounding box center [177, 76] width 137 height 14
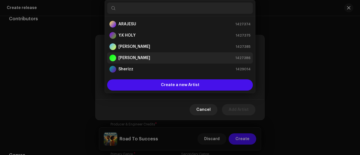
paste input "Lilmong tiger"
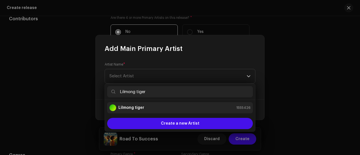
type input "Lilmong tiger"
click at [134, 106] on strong "Lilmong tiger" at bounding box center [131, 108] width 26 height 6
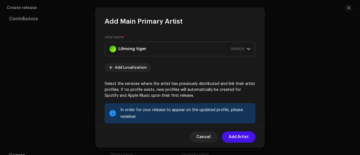
scroll to position [81, 0]
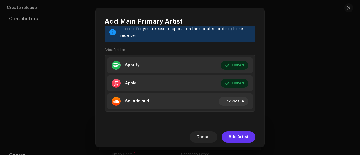
click at [240, 139] on span "Add Artist" at bounding box center [239, 136] width 20 height 11
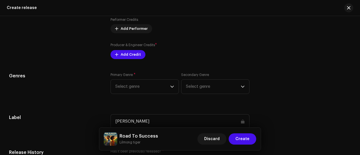
scroll to position [697, 0]
click at [128, 52] on span "Add Credit" at bounding box center [131, 53] width 20 height 11
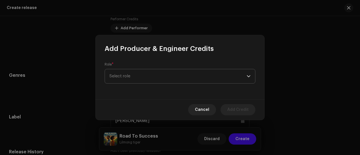
click at [136, 78] on span "Select role" at bounding box center [177, 76] width 137 height 14
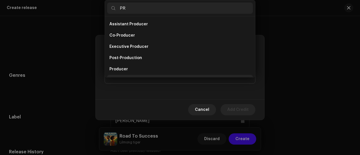
scroll to position [9, 0]
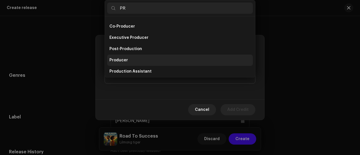
type input "PR"
click at [119, 58] on span "Producer" at bounding box center [118, 60] width 19 height 6
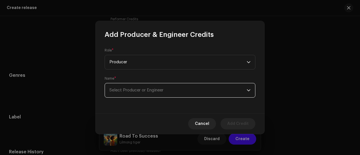
click at [123, 96] on span "Select Producer or Engineer" at bounding box center [177, 90] width 137 height 14
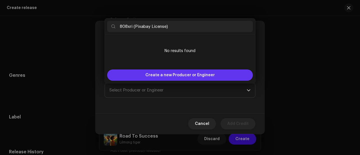
type input "808xri (Pixabay License)"
click at [145, 75] on div "Create a new Producer or Engineer" at bounding box center [180, 74] width 146 height 11
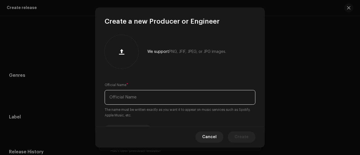
click at [127, 92] on input "text" at bounding box center [180, 97] width 151 height 15
paste input "808xri (Pixabay License)"
type input "808xri (Pixabay License)"
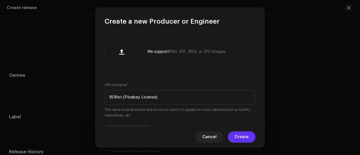
click at [238, 134] on span "Create" at bounding box center [241, 136] width 14 height 11
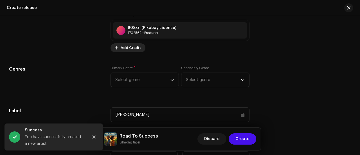
scroll to position [728, 0]
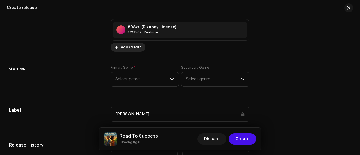
click at [125, 45] on span "Add Credit" at bounding box center [131, 47] width 20 height 11
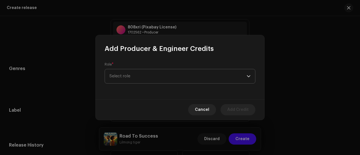
click at [128, 76] on span "Select role" at bounding box center [177, 76] width 137 height 14
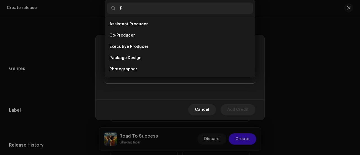
scroll to position [9, 0]
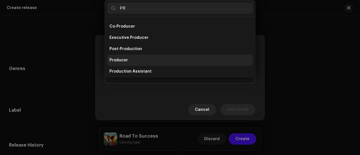
type input "PR"
click at [123, 55] on li "Producer" at bounding box center [180, 60] width 146 height 11
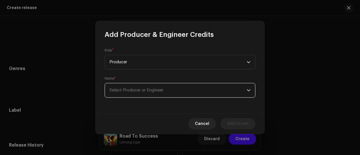
click at [127, 91] on span "Select Producer or Engineer" at bounding box center [136, 90] width 54 height 4
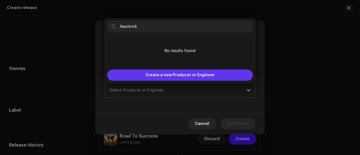
type input "Awotrick"
click at [129, 79] on div "Create a new Producer or Engineer" at bounding box center [180, 74] width 146 height 11
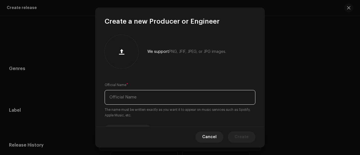
click at [118, 96] on input "text" at bounding box center [180, 97] width 151 height 15
paste input "Awotrick"
type input "Awotrick"
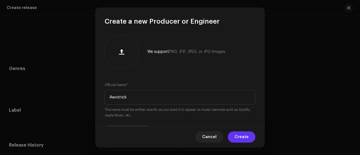
click at [243, 140] on span "Create" at bounding box center [241, 136] width 14 height 11
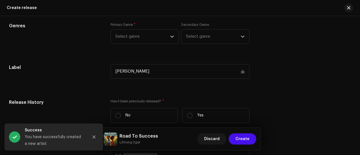
scroll to position [797, 0]
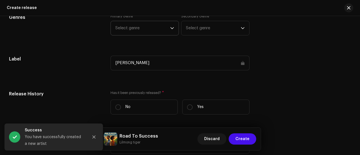
click at [133, 31] on span "Select genre" at bounding box center [142, 28] width 55 height 14
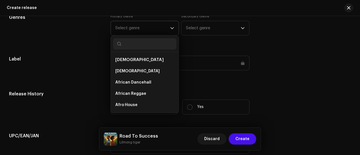
type input "R"
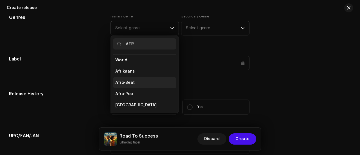
type input "AFR"
click at [122, 78] on li "Afro-Beat" at bounding box center [144, 82] width 63 height 11
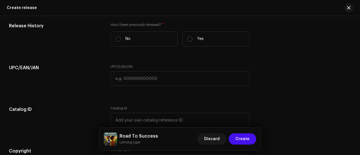
scroll to position [866, 0]
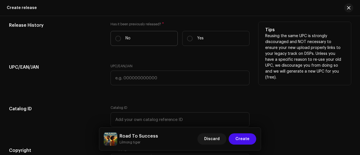
click at [129, 39] on p "No" at bounding box center [127, 38] width 5 height 6
click at [121, 39] on input "No" at bounding box center [118, 39] width 6 height 6
radio input "true"
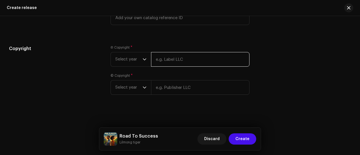
click at [170, 57] on input "text" at bounding box center [200, 59] width 98 height 15
paste input "[PERSON_NAME]"
type input "[PERSON_NAME]"
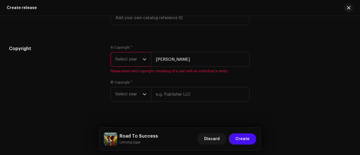
click at [124, 54] on span "Select year" at bounding box center [128, 59] width 27 height 14
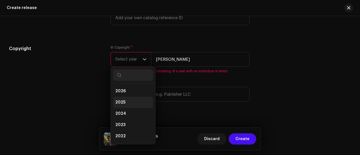
click at [116, 100] on span "2025" at bounding box center [120, 103] width 10 height 6
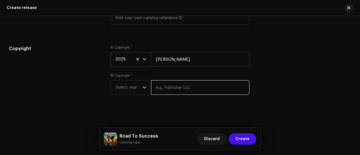
click at [167, 90] on input "text" at bounding box center [200, 87] width 98 height 15
paste input "[PERSON_NAME]"
type input "[PERSON_NAME]"
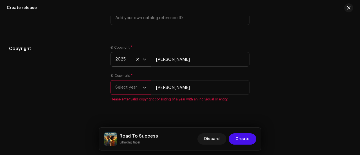
click at [130, 82] on span "Select year" at bounding box center [128, 87] width 27 height 14
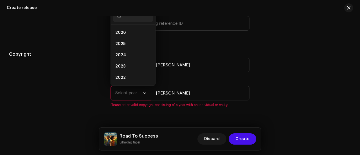
scroll to position [9, 0]
click at [122, 32] on span "2025" at bounding box center [120, 35] width 10 height 6
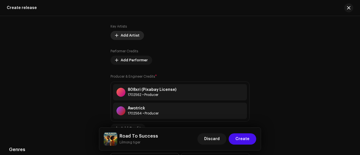
scroll to position [666, 0]
click at [121, 38] on span "Add Artist" at bounding box center [130, 34] width 19 height 11
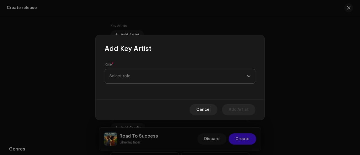
click at [132, 71] on span "Select role" at bounding box center [177, 76] width 137 height 14
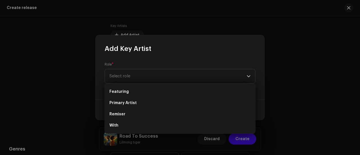
click at [121, 86] on li "Featuring" at bounding box center [180, 91] width 146 height 11
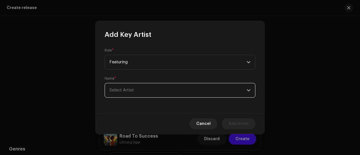
click at [134, 87] on span "Select Artist" at bounding box center [177, 90] width 137 height 14
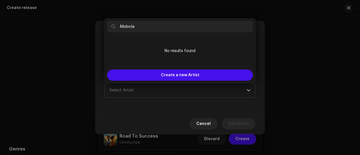
click at [139, 28] on input "Mobola" at bounding box center [180, 26] width 146 height 11
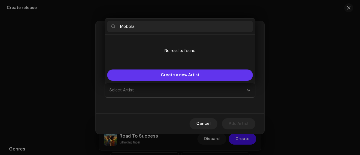
type input "Mobola"
click at [138, 73] on div "Create a new Artist" at bounding box center [180, 74] width 146 height 11
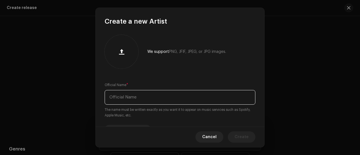
click at [120, 95] on input "text" at bounding box center [180, 97] width 151 height 15
paste input "Mobola"
type input "Mobola"
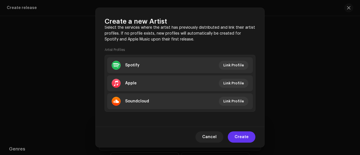
click at [241, 136] on span "Create" at bounding box center [241, 136] width 14 height 11
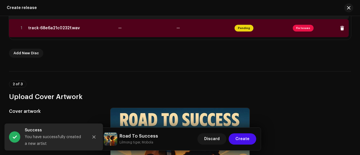
scroll to position [129, 0]
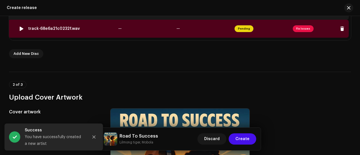
click at [105, 34] on td "track-68e6a21c0232f.wav" at bounding box center [71, 29] width 90 height 18
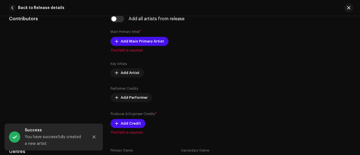
scroll to position [355, 0]
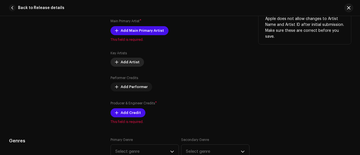
click at [125, 61] on span "Add Artist" at bounding box center [130, 62] width 19 height 11
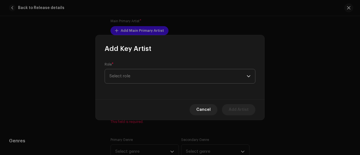
click at [116, 77] on span "Select role" at bounding box center [177, 76] width 137 height 14
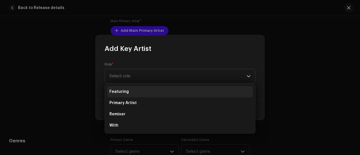
click at [115, 90] on span "Featuring" at bounding box center [118, 92] width 19 height 6
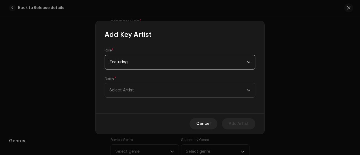
click at [115, 90] on span "Select Artist" at bounding box center [121, 90] width 24 height 4
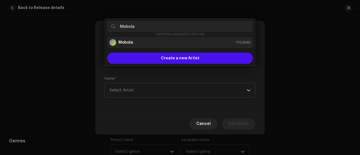
type input "Mobola"
click at [135, 40] on div "Mobola 1702565" at bounding box center [179, 42] width 141 height 7
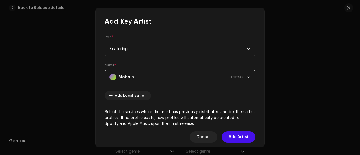
scroll to position [109, 0]
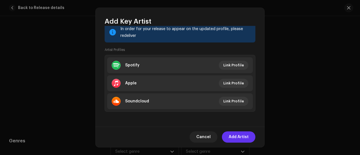
click at [231, 132] on span "Add Artist" at bounding box center [239, 136] width 20 height 11
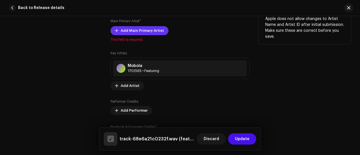
click at [126, 28] on span "Add Main Primary Artist" at bounding box center [142, 30] width 43 height 11
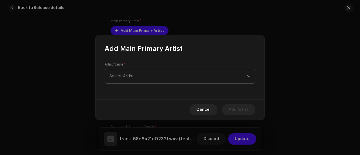
click at [132, 72] on span "Select Artist" at bounding box center [177, 76] width 137 height 14
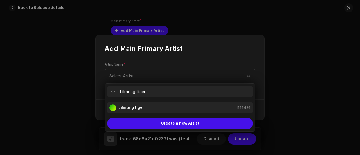
type input "Lilmong tiger"
click at [132, 110] on strong "Lilmong tiger" at bounding box center [131, 108] width 26 height 6
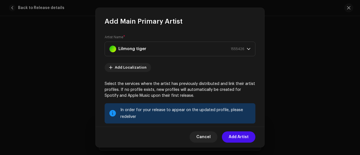
scroll to position [81, 0]
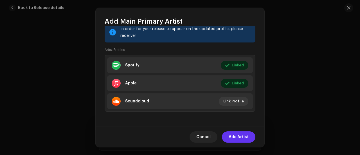
click at [231, 141] on span "Add Artist" at bounding box center [239, 136] width 20 height 11
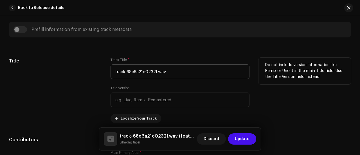
scroll to position [223, 0]
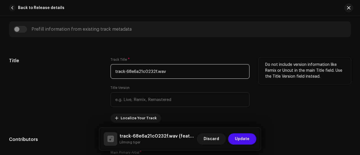
click at [131, 72] on input "track-68e6a21c0232f.wav" at bounding box center [179, 71] width 139 height 15
paste input "Road to success"
click at [127, 71] on input "Road to success" at bounding box center [179, 71] width 139 height 15
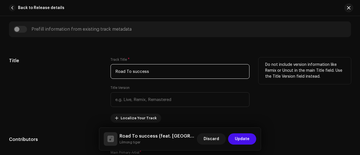
click at [134, 70] on input "Road To success" at bounding box center [179, 71] width 139 height 15
type input "Road To Success"
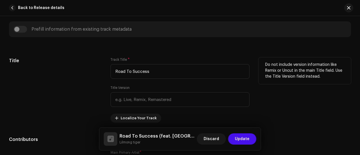
click at [93, 82] on div "Title" at bounding box center [55, 89] width 93 height 65
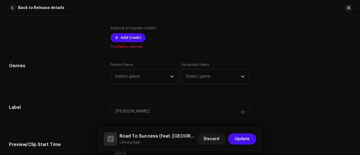
scroll to position [461, 0]
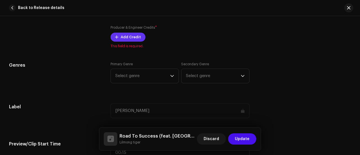
click at [125, 37] on span "Add Credit" at bounding box center [131, 36] width 20 height 11
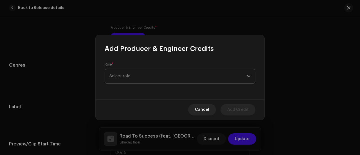
click at [137, 76] on span "Select role" at bounding box center [177, 76] width 137 height 14
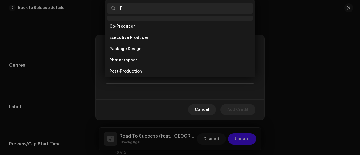
scroll to position [0, 0]
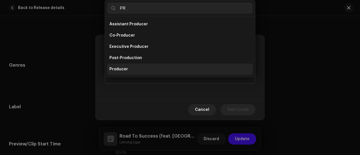
type input "PR"
click at [117, 68] on span "Producer" at bounding box center [118, 69] width 19 height 6
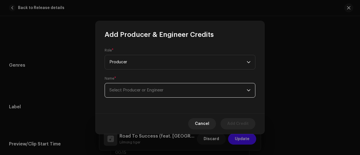
click at [133, 91] on span "Select Producer or Engineer" at bounding box center [136, 90] width 54 height 4
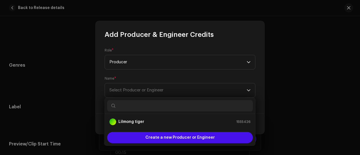
paste input "808xri (Pixabay License)"
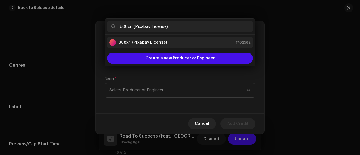
type input "808xri (Pixabay License)"
click at [138, 46] on li "808xri (Pixabay License) 1702562" at bounding box center [180, 42] width 146 height 11
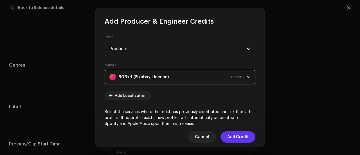
click at [233, 138] on span "Add Credit" at bounding box center [237, 136] width 21 height 11
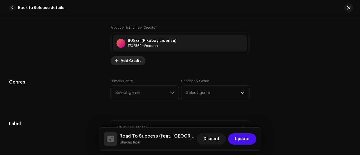
click at [136, 59] on span "Add Credit" at bounding box center [131, 60] width 20 height 11
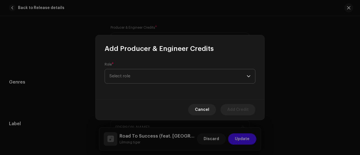
click at [123, 77] on span "Select role" at bounding box center [177, 76] width 137 height 14
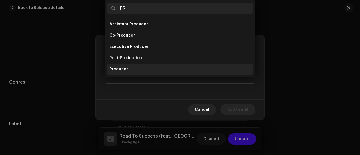
scroll to position [9, 0]
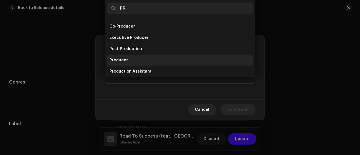
type input "PR"
click at [121, 58] on span "Producer" at bounding box center [118, 60] width 19 height 6
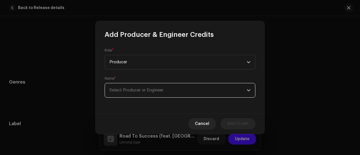
click at [123, 94] on span "Select Producer or Engineer" at bounding box center [177, 90] width 137 height 14
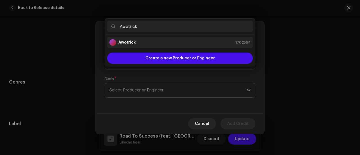
type input "Awotrick"
click at [132, 38] on li "Awotrick 1702564" at bounding box center [180, 42] width 146 height 11
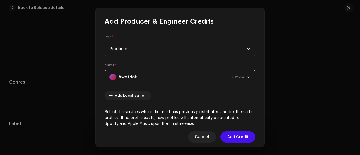
scroll to position [109, 0]
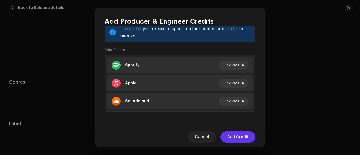
click at [236, 137] on span "Add Credit" at bounding box center [237, 136] width 21 height 11
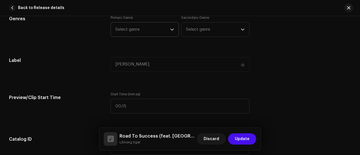
scroll to position [543, 0]
click at [136, 34] on span "Select genre" at bounding box center [142, 29] width 55 height 14
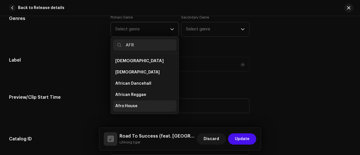
scroll to position [124, 0]
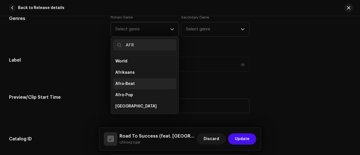
type input "AFR"
click at [126, 81] on span "Afro-Beat" at bounding box center [124, 84] width 19 height 6
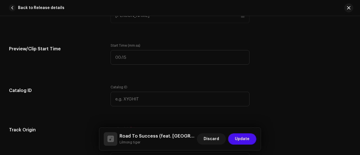
scroll to position [592, 0]
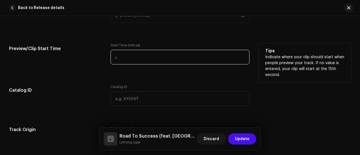
click at [121, 56] on input ":" at bounding box center [179, 57] width 139 height 15
type input "00:00"
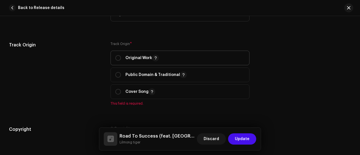
click at [132, 57] on p "Original Work" at bounding box center [141, 58] width 33 height 7
radio input "true"
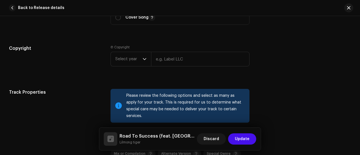
scroll to position [757, 0]
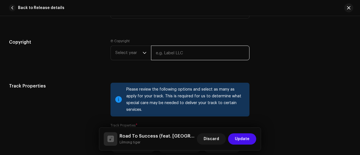
click at [155, 52] on input "text" at bounding box center [200, 53] width 98 height 15
paste input "[PERSON_NAME]"
type input "[PERSON_NAME]"
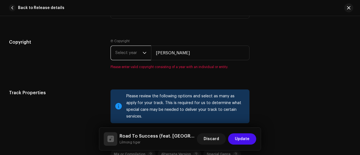
click at [127, 46] on span "Select year" at bounding box center [128, 53] width 27 height 14
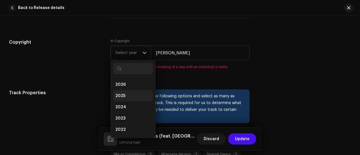
click at [121, 91] on li "2025" at bounding box center [133, 95] width 40 height 11
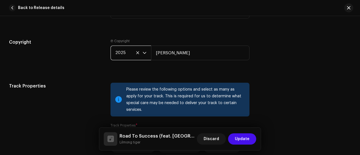
click at [86, 83] on h5 "Track Properties" at bounding box center [55, 86] width 93 height 7
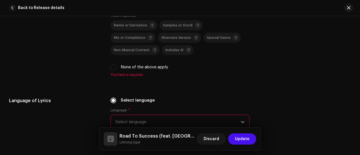
scroll to position [867, 0]
click at [114, 64] on input "None of the above apply" at bounding box center [113, 67] width 6 height 6
checkbox input "true"
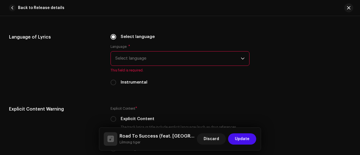
scroll to position [924, 0]
click at [135, 51] on span "Select language" at bounding box center [177, 58] width 125 height 14
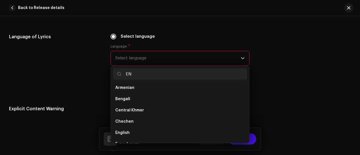
scroll to position [0, 0]
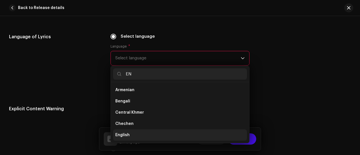
type input "EN"
click at [126, 132] on span "English" at bounding box center [122, 135] width 14 height 6
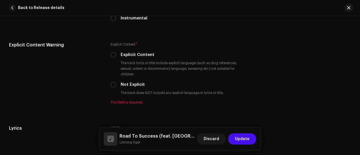
scroll to position [982, 0]
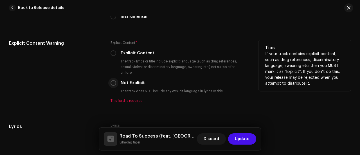
click at [113, 80] on input "Not Explicit" at bounding box center [113, 83] width 6 height 6
radio input "true"
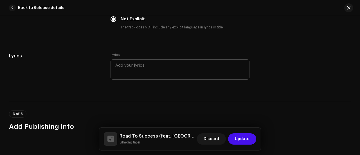
scroll to position [1047, 0]
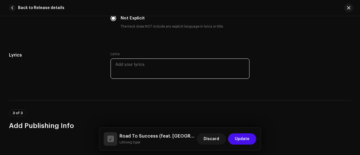
click at [134, 64] on textarea at bounding box center [179, 68] width 139 height 20
paste textarea "Intro Yeah yeah Awotrick It’s your boy Mong… Mohbola baby Yeah Temi bawa ireti …"
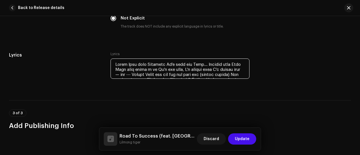
scroll to position [1072, 0]
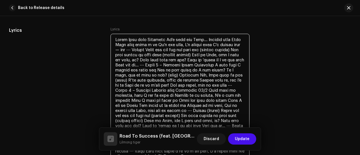
drag, startPoint x: 124, startPoint y: 30, endPoint x: 112, endPoint y: 31, distance: 12.1
click at [112, 34] on textarea at bounding box center [179, 100] width 139 height 133
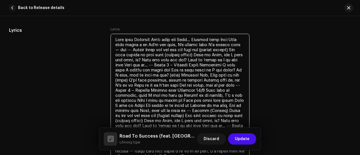
drag, startPoint x: 208, startPoint y: 57, endPoint x: 189, endPoint y: 57, distance: 18.8
click at [189, 57] on textarea at bounding box center [179, 100] width 139 height 133
type textarea "Yeah yeah Awotrick It’s your boy Mong… Mohbola baby Yeah Temi bawa ireti o wa I…"
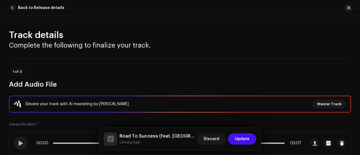
scroll to position [1072, 0]
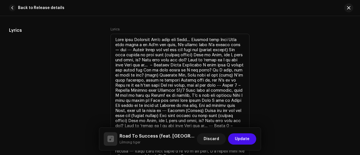
click at [193, 56] on textarea at bounding box center [179, 100] width 139 height 133
drag, startPoint x: 218, startPoint y: 57, endPoint x: 192, endPoint y: 57, distance: 26.4
click at [192, 57] on textarea at bounding box center [179, 100] width 139 height 133
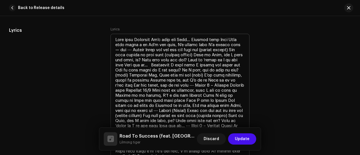
drag, startPoint x: 146, startPoint y: 81, endPoint x: 125, endPoint y: 82, distance: 20.8
click at [125, 82] on textarea at bounding box center [179, 100] width 139 height 133
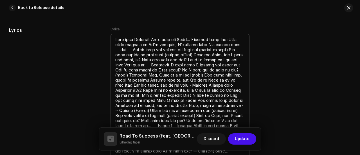
drag, startPoint x: 222, startPoint y: 103, endPoint x: 206, endPoint y: 103, distance: 16.0
click at [206, 103] on textarea at bounding box center [179, 100] width 139 height 133
drag, startPoint x: 224, startPoint y: 102, endPoint x: 203, endPoint y: 102, distance: 20.5
click at [203, 102] on textarea at bounding box center [179, 100] width 139 height 133
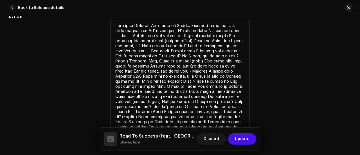
scroll to position [1086, 0]
drag, startPoint x: 132, startPoint y: 108, endPoint x: 114, endPoint y: 109, distance: 17.4
click at [114, 109] on textarea at bounding box center [179, 84] width 139 height 128
drag, startPoint x: 141, startPoint y: 108, endPoint x: 114, endPoint y: 107, distance: 26.4
click at [114, 107] on textarea at bounding box center [179, 84] width 139 height 128
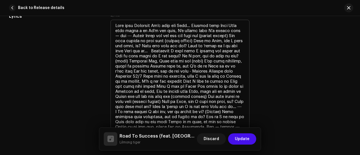
click at [243, 103] on textarea at bounding box center [179, 84] width 139 height 128
drag, startPoint x: 237, startPoint y: 102, endPoint x: 233, endPoint y: 102, distance: 4.5
click at [233, 102] on textarea at bounding box center [179, 84] width 139 height 128
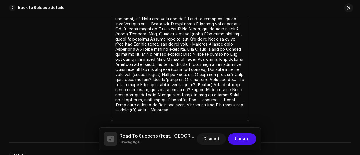
scroll to position [1113, 0]
drag, startPoint x: 132, startPoint y: 107, endPoint x: 126, endPoint y: 107, distance: 6.2
click at [126, 107] on textarea at bounding box center [179, 57] width 139 height 128
drag, startPoint x: 233, startPoint y: 96, endPoint x: 220, endPoint y: 96, distance: 12.9
click at [220, 96] on textarea at bounding box center [179, 57] width 139 height 128
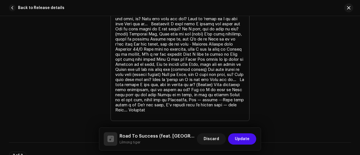
type textarea "Lore ipsu Dolorsit Am’c adip eli Sedd… Eiusmod temp Inci Utla etdo magna a en A…"
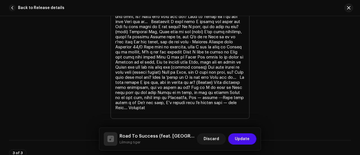
scroll to position [1115, 0]
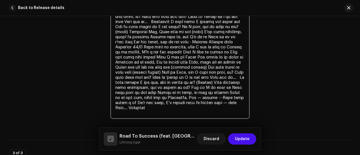
click at [187, 89] on textarea at bounding box center [179, 54] width 139 height 128
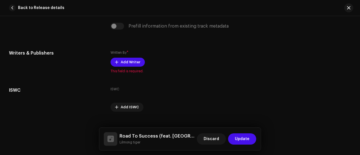
scroll to position [1271, 0]
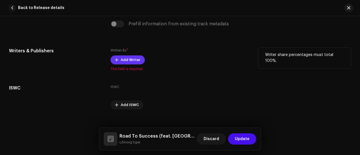
click at [127, 54] on span "Add Writer" at bounding box center [131, 59] width 20 height 11
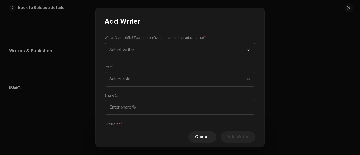
click at [124, 49] on span "Select writer" at bounding box center [121, 50] width 25 height 4
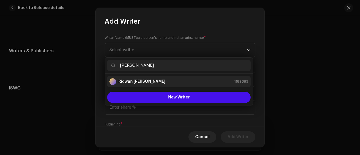
type input "[PERSON_NAME]"
click at [145, 81] on strong "Ridwan [PERSON_NAME]" at bounding box center [141, 82] width 47 height 6
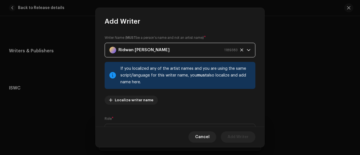
scroll to position [84, 0]
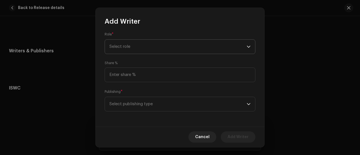
click at [122, 49] on span "Select role" at bounding box center [177, 47] width 137 height 14
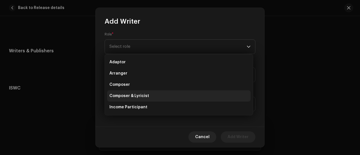
click at [135, 96] on span "Composer & Lyricist" at bounding box center [129, 96] width 40 height 6
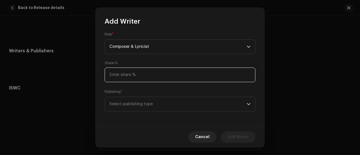
click at [121, 77] on input at bounding box center [180, 74] width 151 height 15
type input "100.00"
click at [121, 100] on span "Select publishing type" at bounding box center [177, 104] width 137 height 14
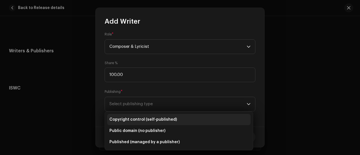
click at [149, 118] on span "Copyright control (self-published)" at bounding box center [142, 120] width 67 height 6
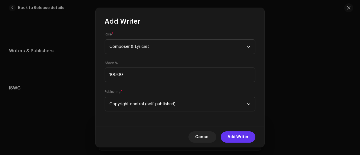
click at [234, 135] on span "Add Writer" at bounding box center [237, 136] width 21 height 11
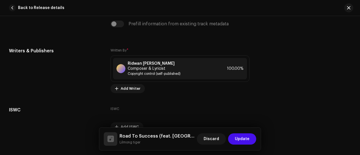
click at [234, 135] on button "Update" at bounding box center [242, 138] width 28 height 11
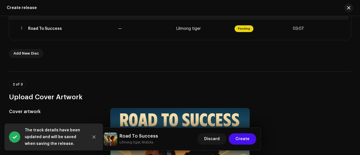
click at [234, 135] on button "Create" at bounding box center [243, 138] width 28 height 11
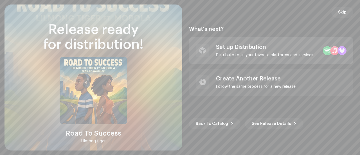
click at [258, 51] on div "Set up Distribution Distribute to all your favorite platforms and services" at bounding box center [264, 50] width 97 height 13
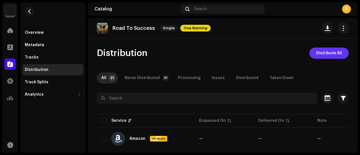
click at [317, 54] on span "Distribute All" at bounding box center [329, 53] width 26 height 11
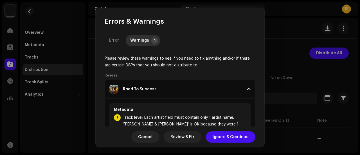
scroll to position [25, 0]
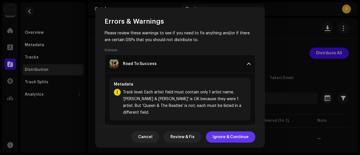
click at [232, 138] on span "Ignore & Continue" at bounding box center [231, 136] width 36 height 11
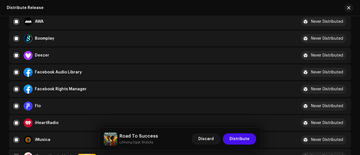
scroll to position [149, 0]
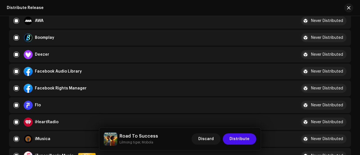
click at [17, 69] on input "checkbox" at bounding box center [16, 72] width 6 height 6
checkbox input "false"
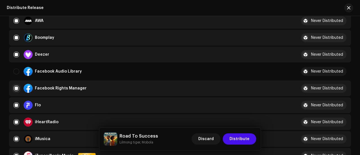
click at [15, 89] on input "Row Selected" at bounding box center [16, 88] width 6 height 6
checkbox input "false"
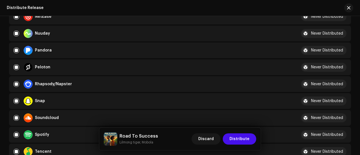
scroll to position [379, 0]
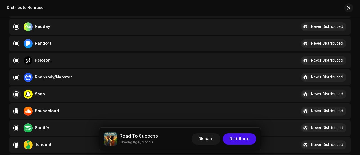
click at [15, 94] on input "Row Selected" at bounding box center [16, 94] width 6 height 6
checkbox input "false"
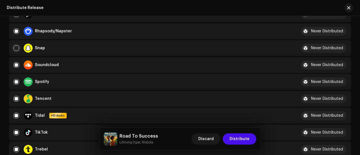
scroll to position [426, 0]
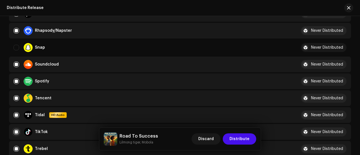
click at [16, 129] on input "Row Selected" at bounding box center [16, 132] width 6 height 6
checkbox input "false"
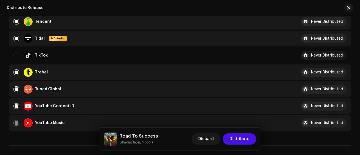
scroll to position [518, 0]
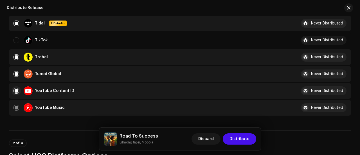
click at [16, 88] on input "Row Selected" at bounding box center [16, 91] width 6 height 6
checkbox input "false"
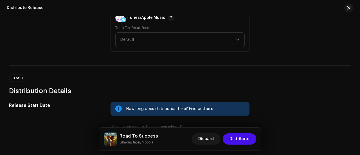
scroll to position [812, 0]
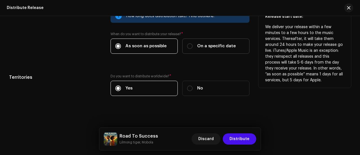
click at [199, 43] on span "On a specific date" at bounding box center [216, 46] width 39 height 6
click at [193, 43] on input "On a specific date" at bounding box center [190, 46] width 6 height 6
radio input "true"
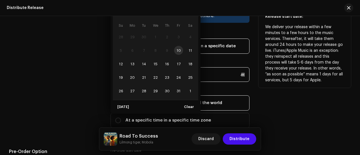
click at [137, 70] on p-datepicker "[DATE] Su Mo Tu We Th Fr Sa 28 29 30 1 2 3 4 5 6 7 8 9 10 11 12 13 14 15 16 17 …" at bounding box center [179, 74] width 139 height 15
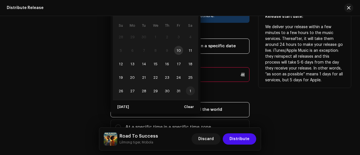
click at [188, 89] on span "1" at bounding box center [190, 90] width 9 height 9
type input "[DATE]"
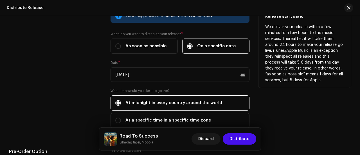
click at [77, 68] on div "Release Start Date" at bounding box center [55, 71] width 93 height 125
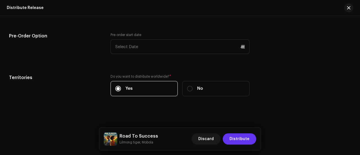
click at [237, 138] on span "Distribute" at bounding box center [239, 138] width 20 height 11
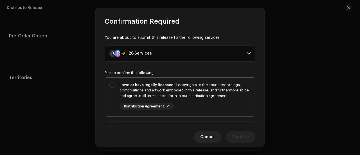
click at [187, 89] on div "I own or have legally licensed all copyrights to the sound recordings, composit…" at bounding box center [184, 90] width 131 height 17
checkbox input "true"
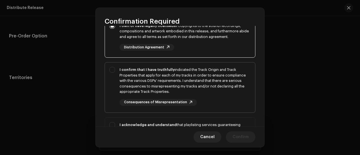
click at [157, 76] on div "I confirm that I have truthfully indicated the Track Origin and Track Propertie…" at bounding box center [184, 81] width 131 height 28
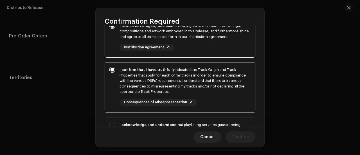
checkbox input "true"
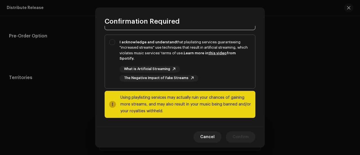
click at [182, 48] on div "I acknowledge and understand that playlisting services guaranteeing "increased …" at bounding box center [184, 50] width 131 height 22
checkbox input "true"
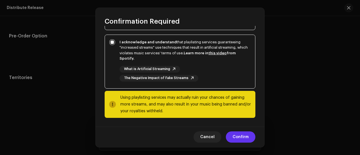
click at [234, 136] on span "Confirm" at bounding box center [241, 136] width 16 height 11
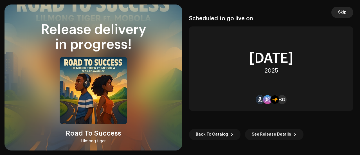
click at [345, 9] on span "Skip" at bounding box center [342, 12] width 8 height 11
